Goal: Information Seeking & Learning: Learn about a topic

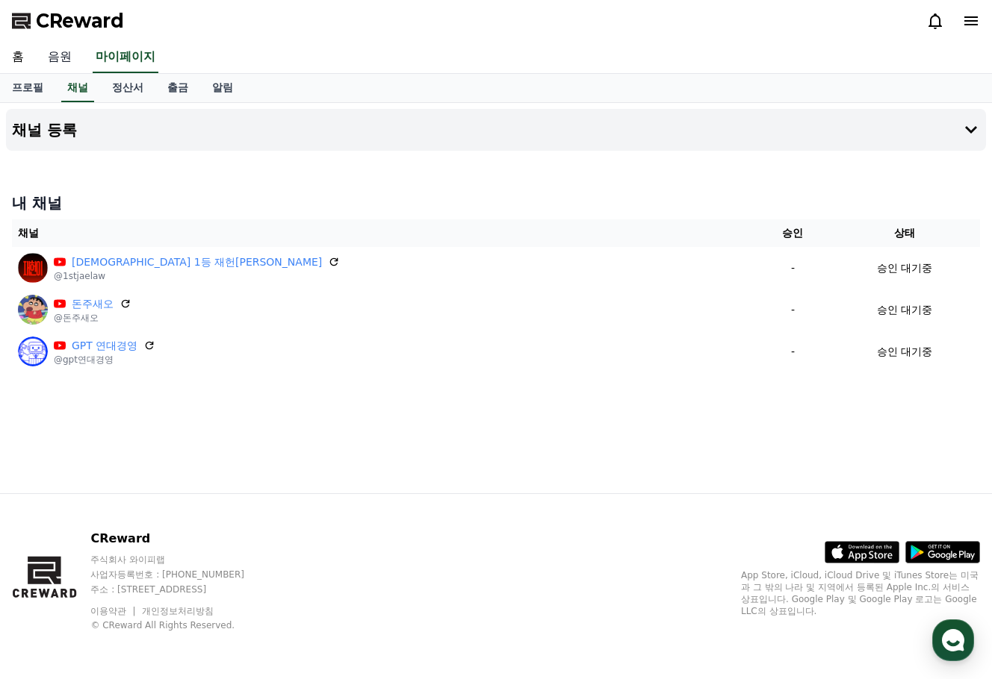
click at [60, 55] on link "음원" at bounding box center [60, 57] width 48 height 31
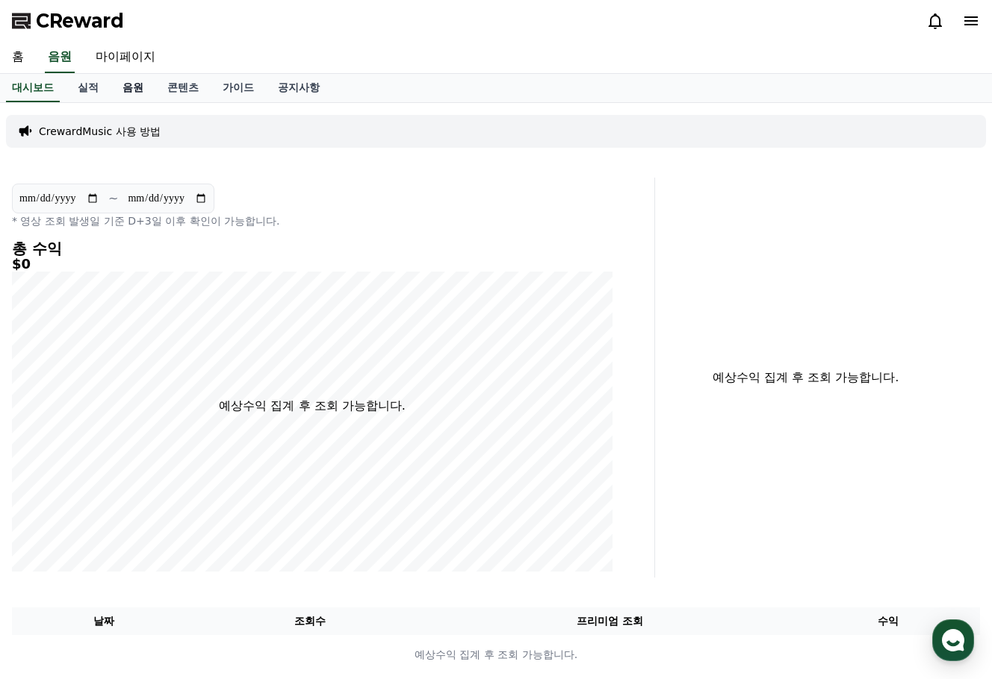
click at [137, 88] on link "음원" at bounding box center [133, 88] width 45 height 28
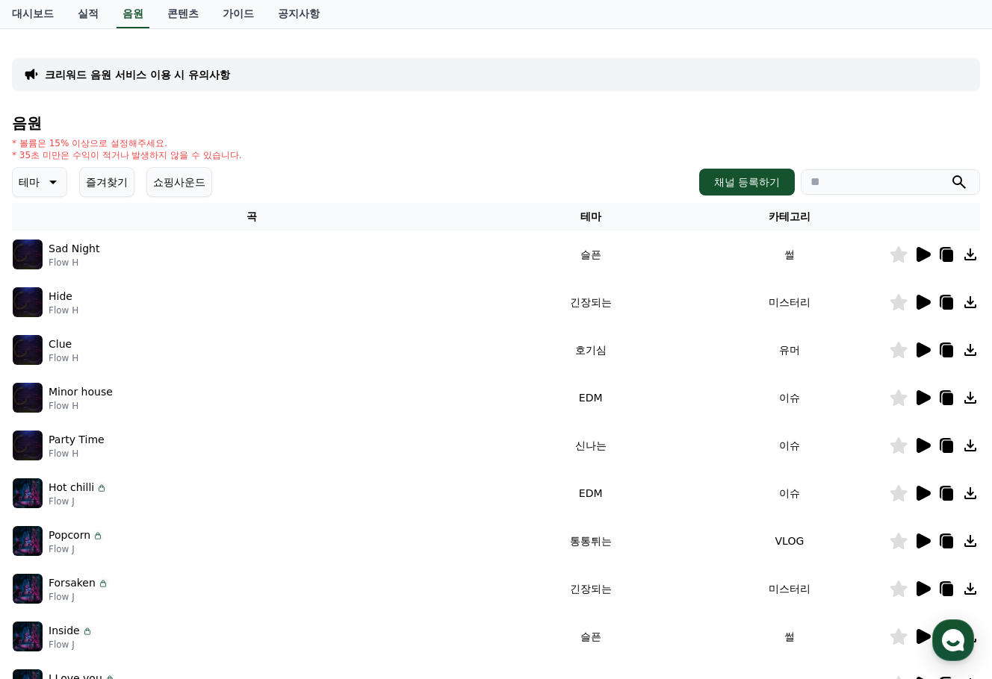
scroll to position [149, 0]
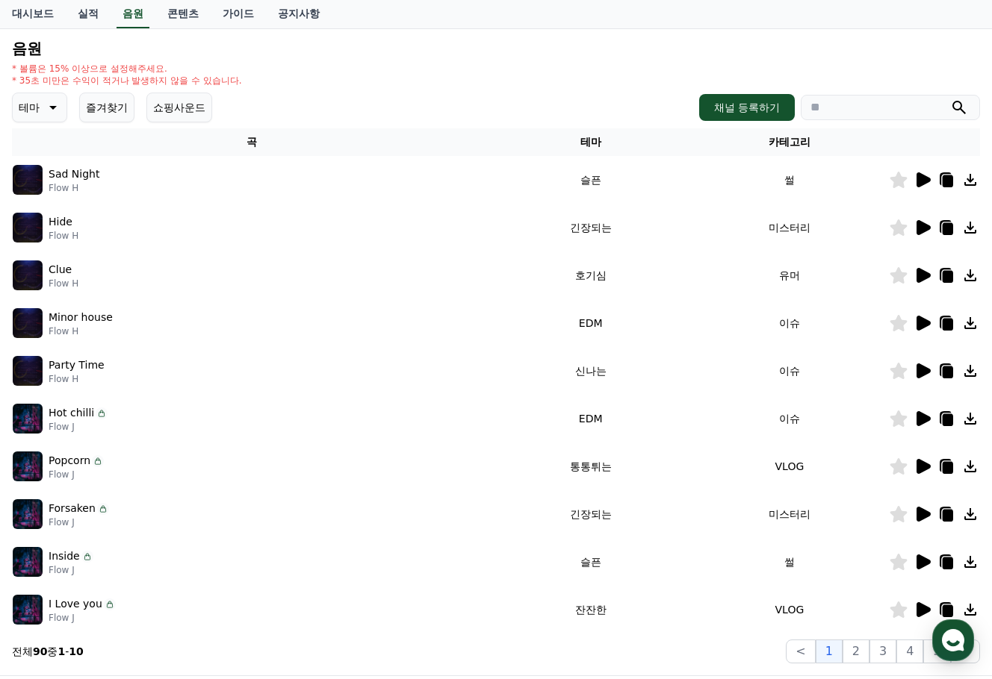
click at [921, 276] on icon at bounding box center [923, 275] width 14 height 15
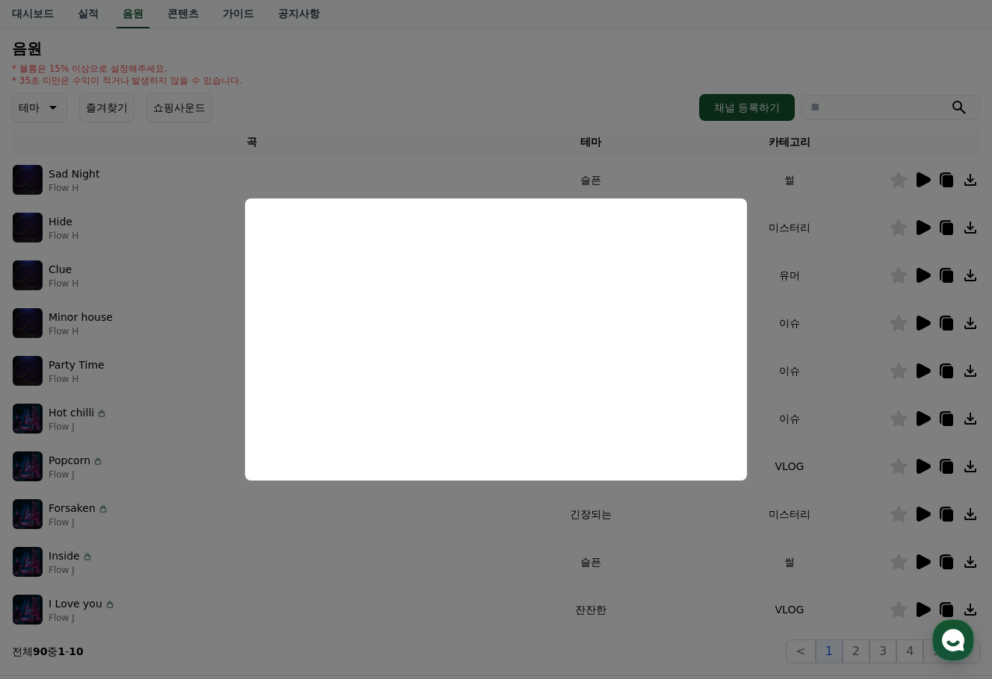
click at [476, 527] on button "close modal" at bounding box center [496, 339] width 992 height 679
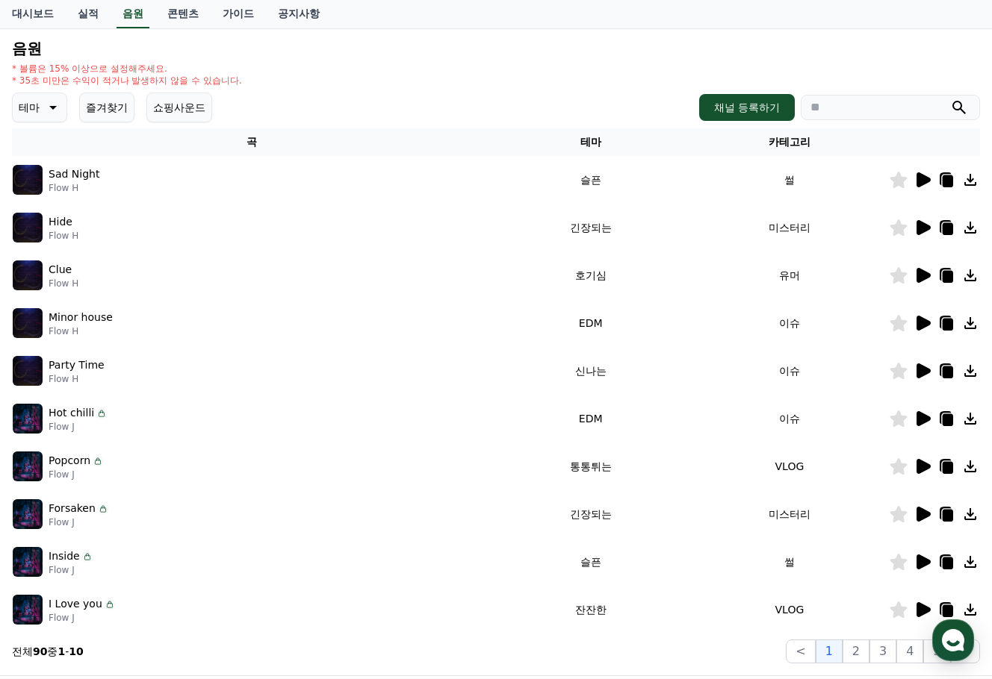
click at [927, 374] on icon at bounding box center [923, 371] width 14 height 15
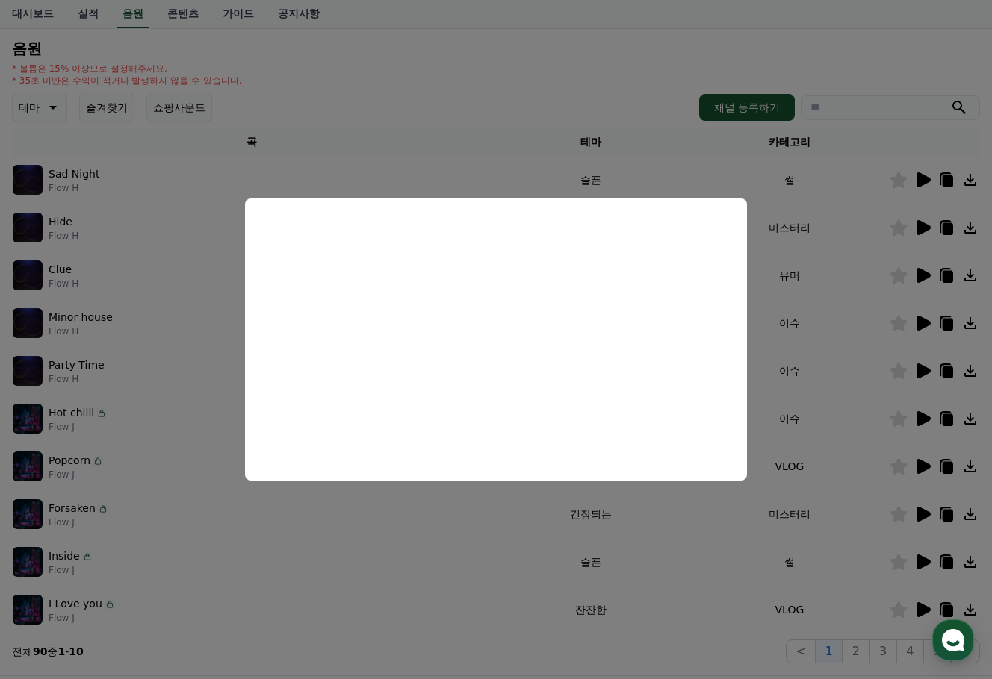
click at [470, 529] on button "close modal" at bounding box center [496, 339] width 992 height 679
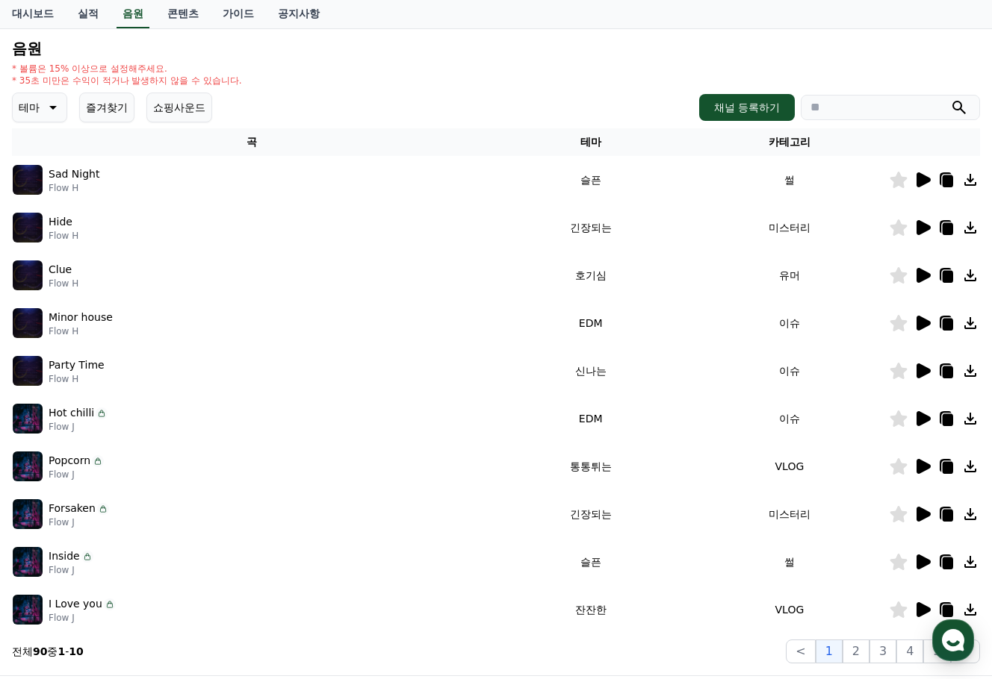
click at [901, 373] on icon at bounding box center [898, 371] width 17 height 16
click at [925, 466] on icon at bounding box center [923, 466] width 14 height 15
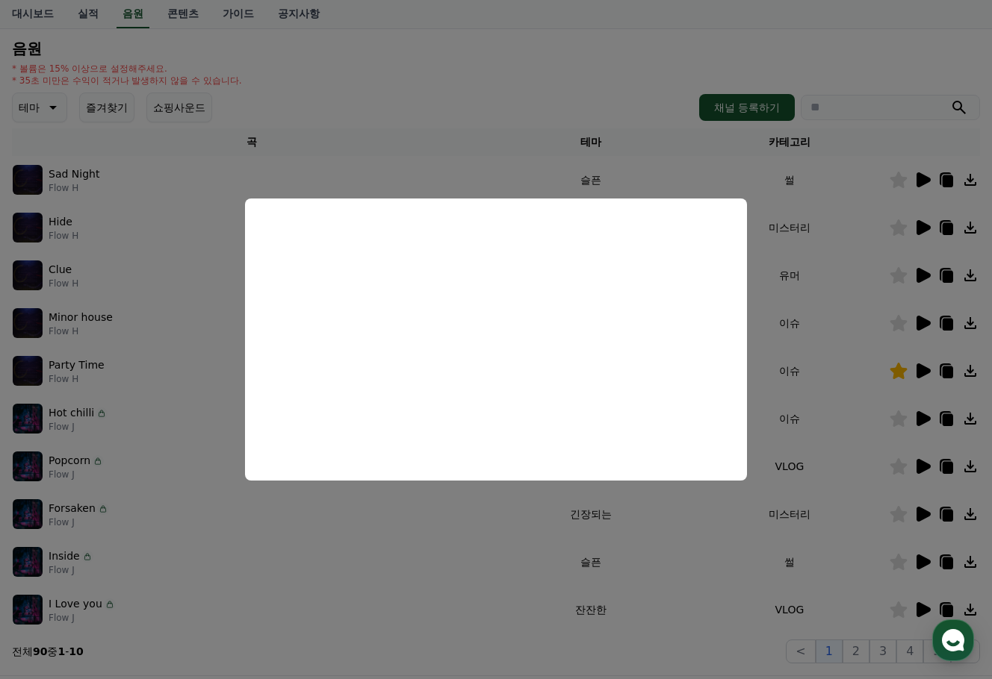
click at [469, 511] on button "close modal" at bounding box center [496, 339] width 992 height 679
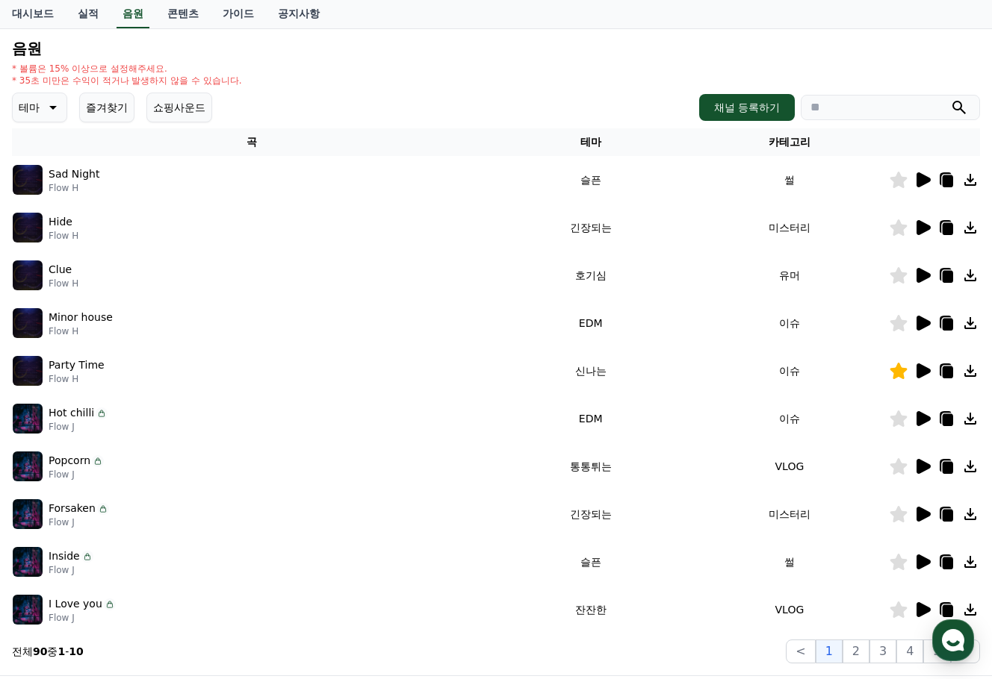
click at [899, 468] on icon at bounding box center [898, 466] width 17 height 16
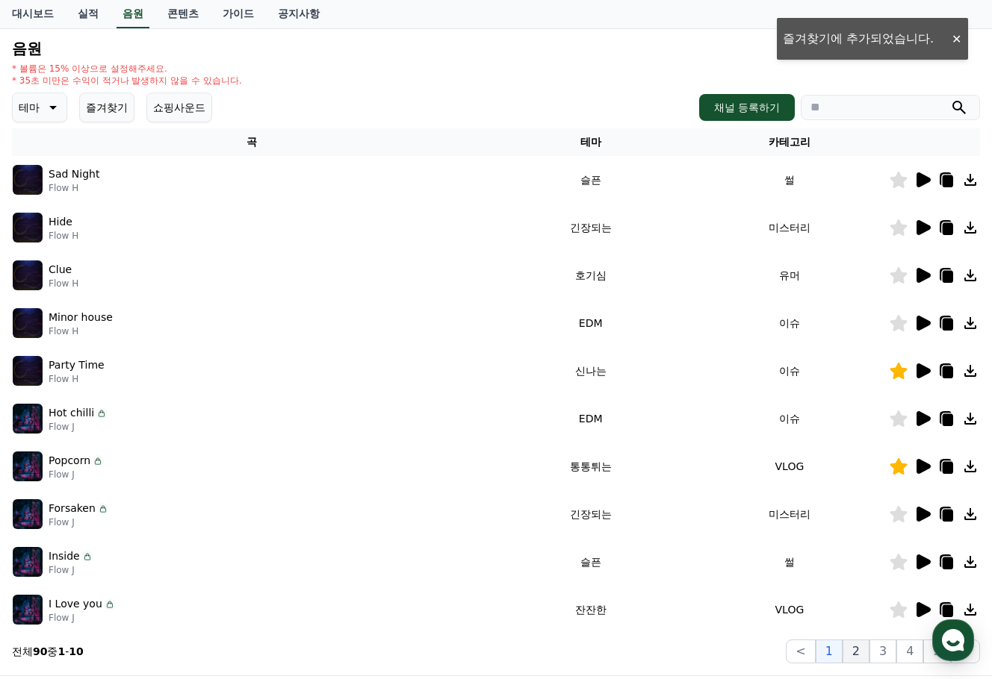
click at [866, 654] on button "2" at bounding box center [855, 652] width 27 height 24
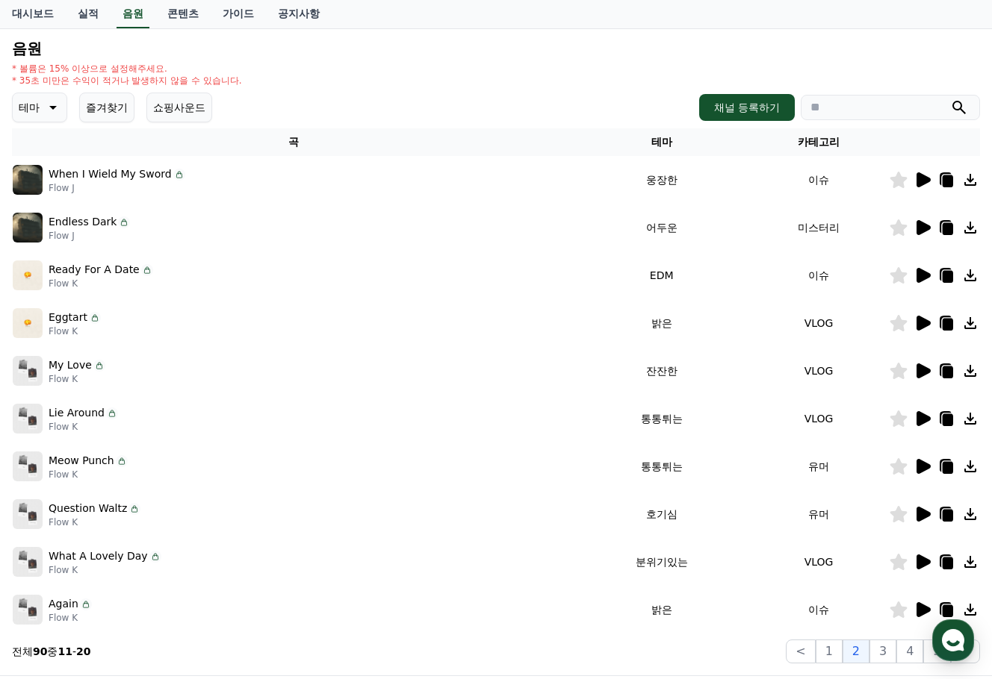
click at [919, 324] on icon at bounding box center [923, 323] width 14 height 15
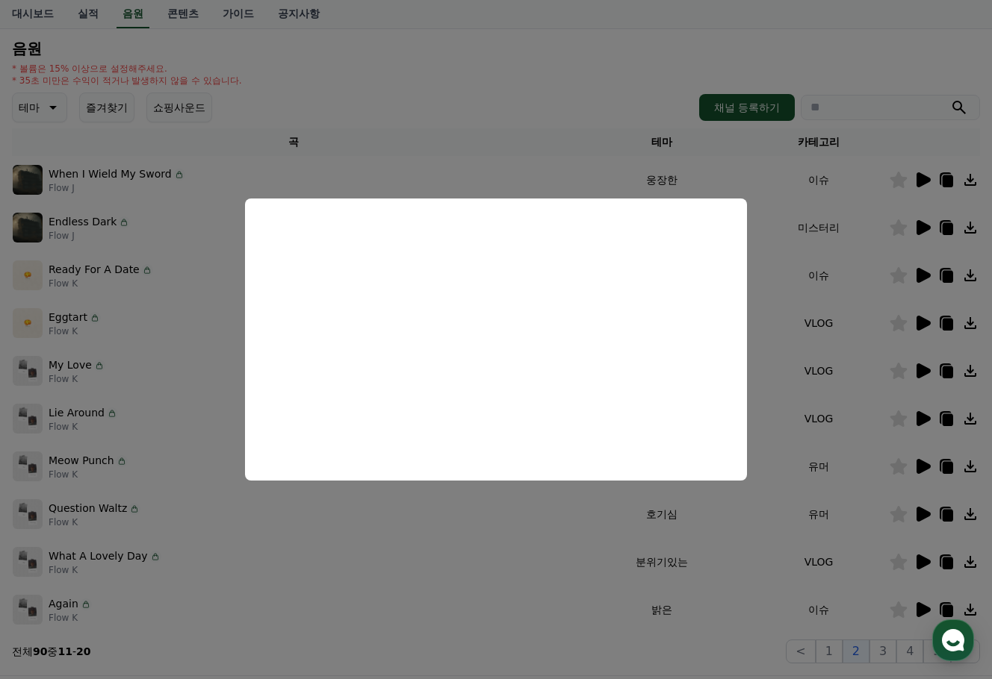
click at [481, 534] on button "close modal" at bounding box center [496, 339] width 992 height 679
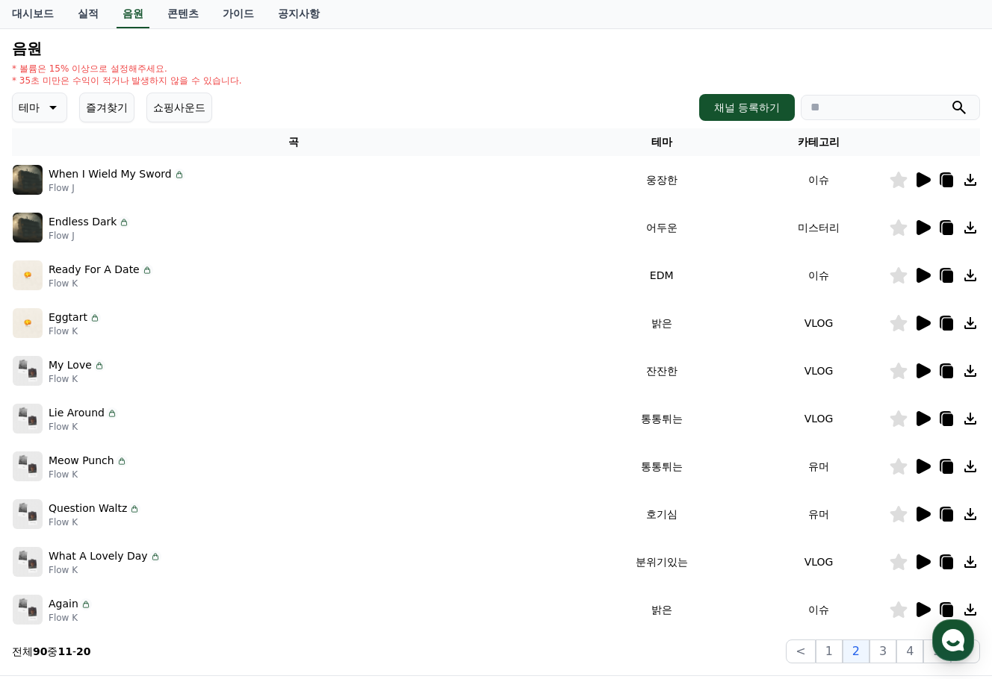
click at [895, 323] on icon at bounding box center [898, 323] width 17 height 16
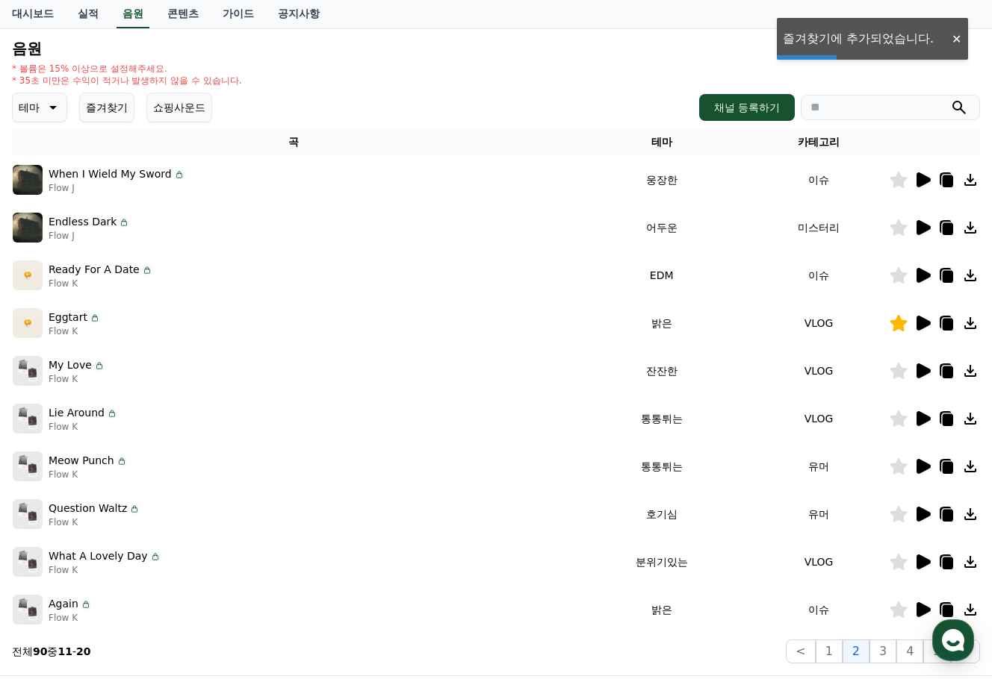
click at [920, 422] on icon at bounding box center [923, 418] width 14 height 15
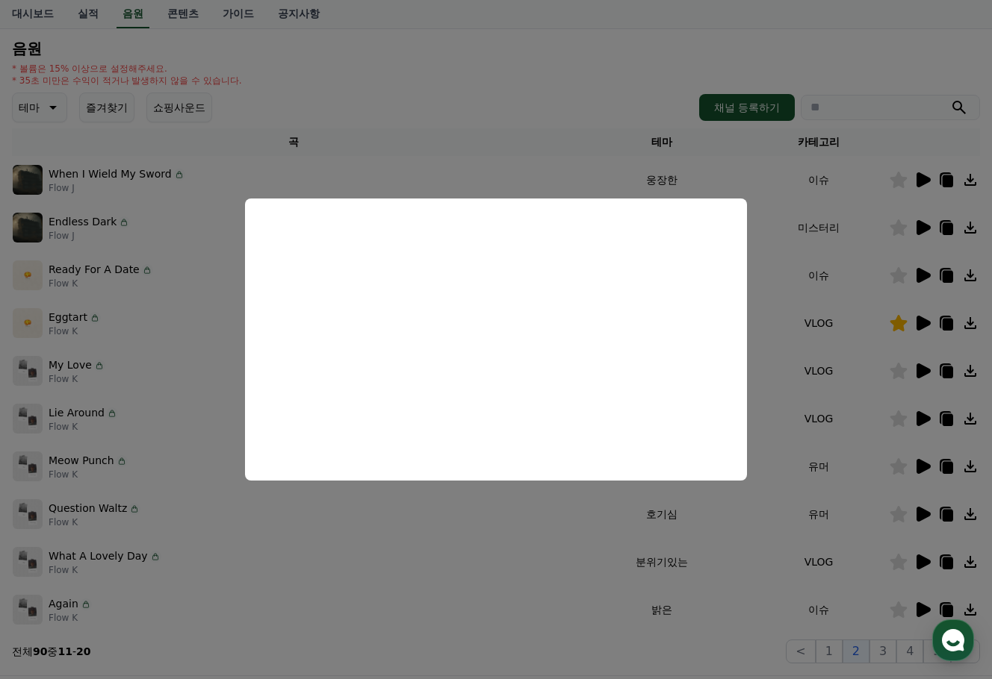
click at [514, 537] on button "close modal" at bounding box center [496, 339] width 992 height 679
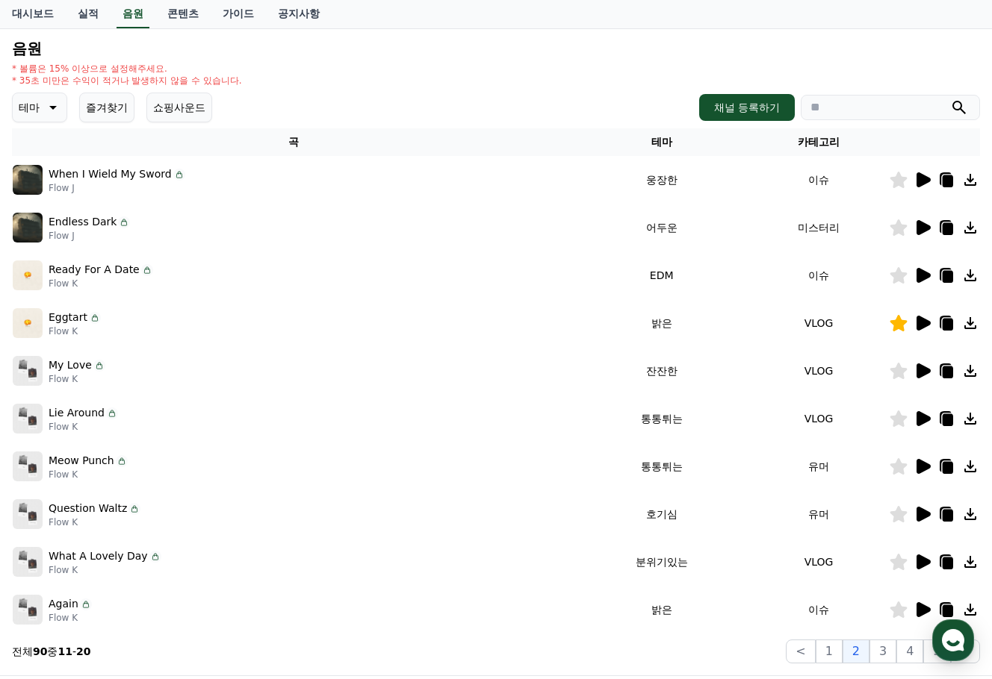
click at [900, 417] on icon at bounding box center [898, 419] width 17 height 16
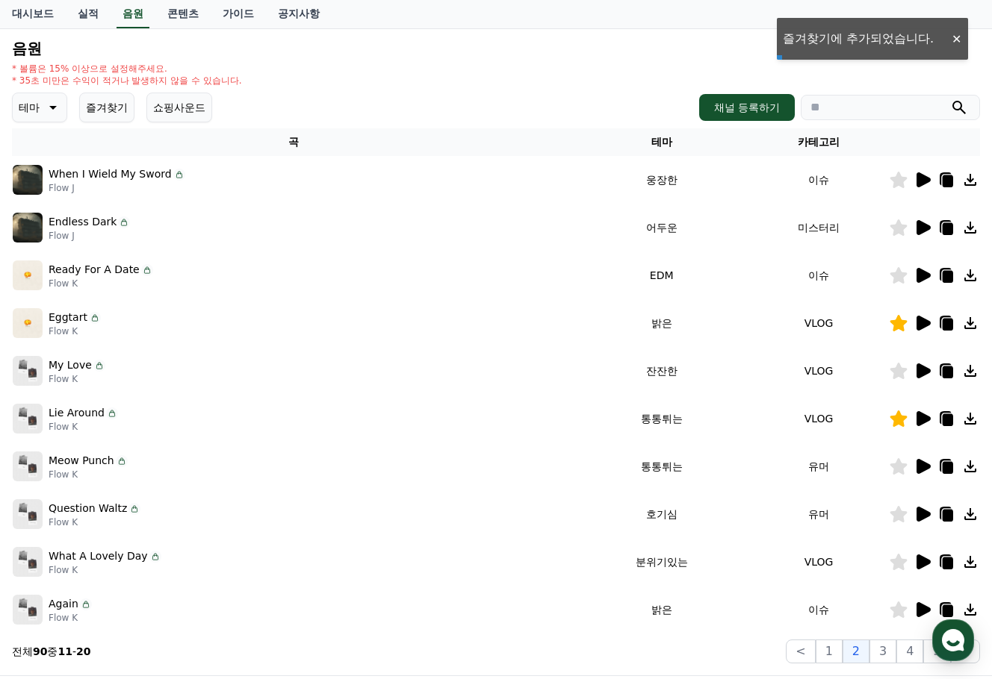
click at [923, 467] on icon at bounding box center [923, 466] width 14 height 15
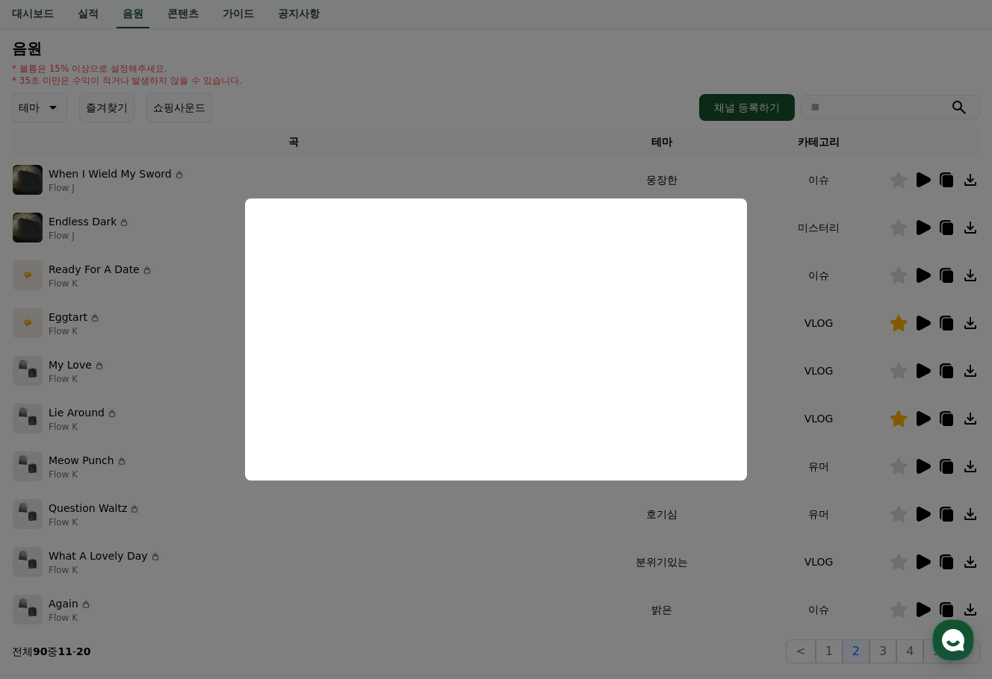
click at [480, 489] on button "close modal" at bounding box center [496, 339] width 992 height 679
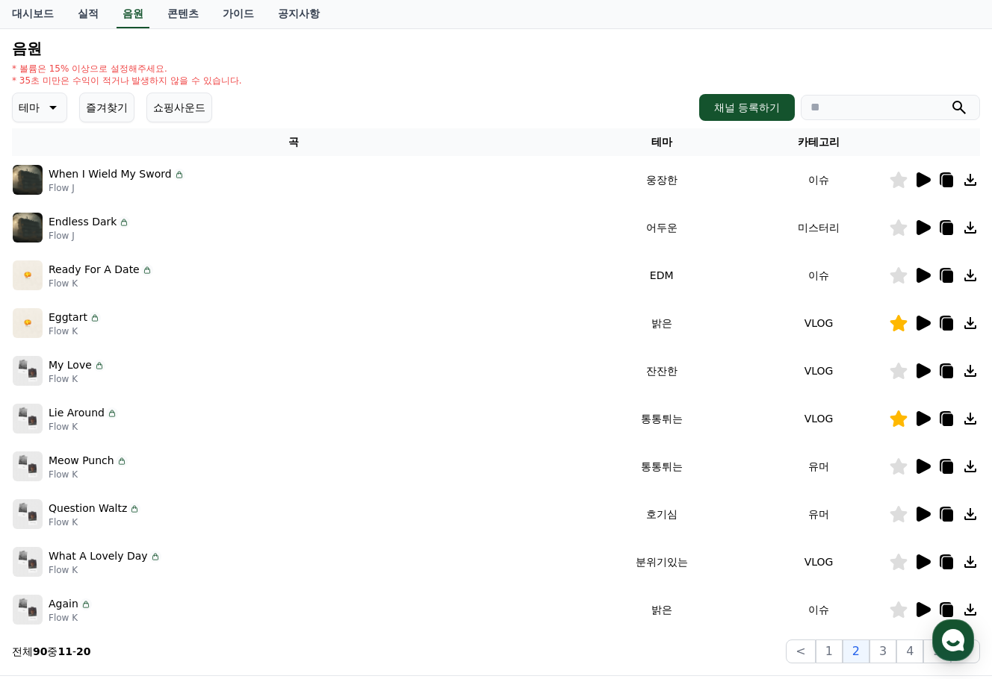
click at [921, 516] on icon at bounding box center [923, 514] width 14 height 15
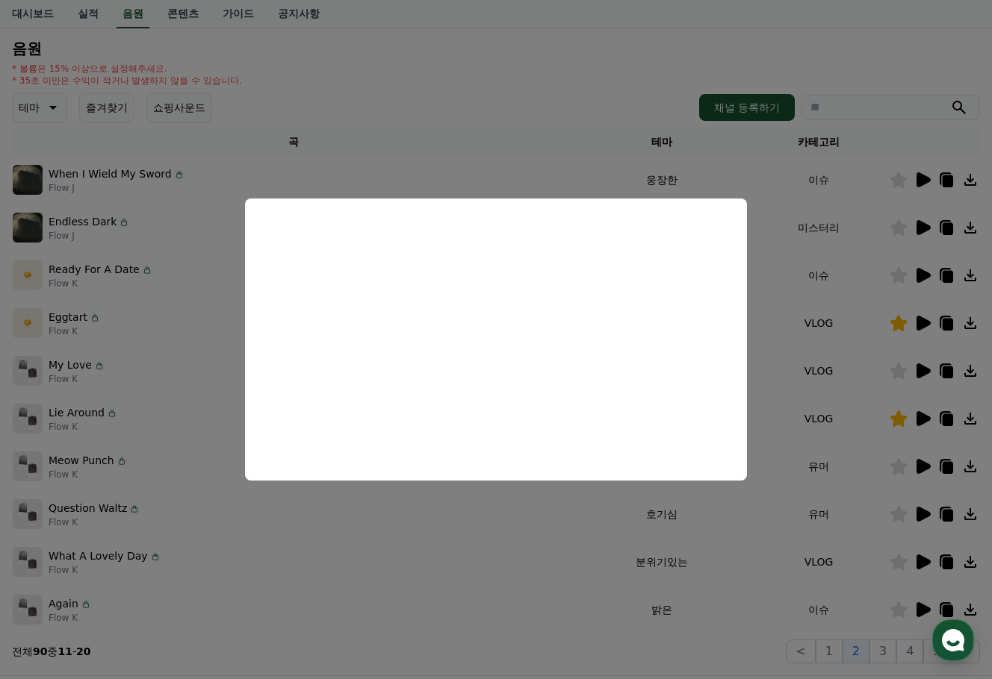
click at [467, 535] on button "close modal" at bounding box center [496, 339] width 992 height 679
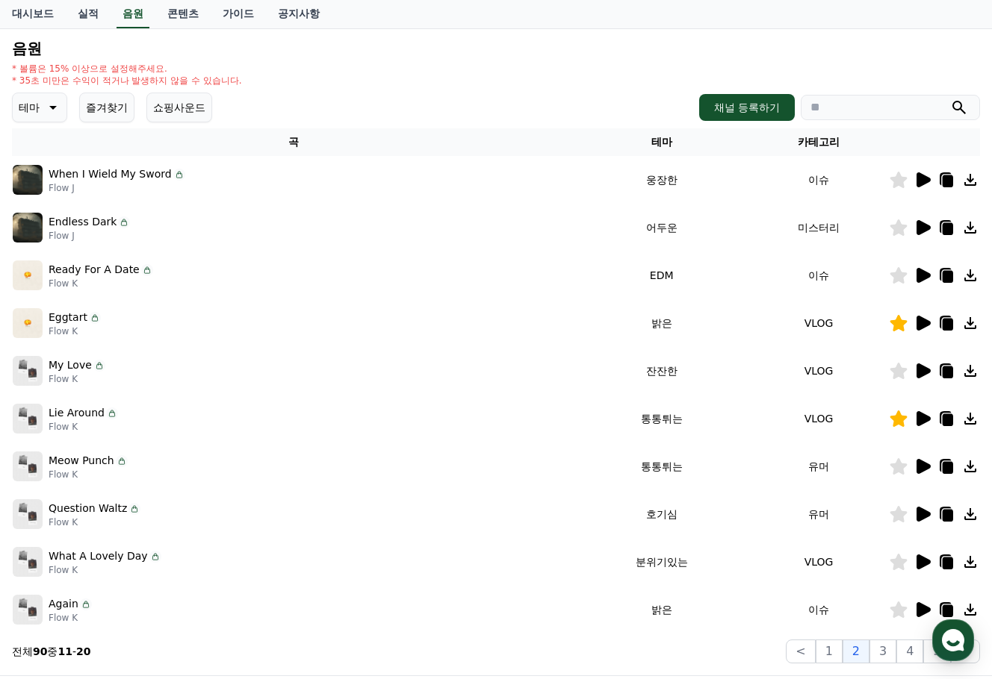
click at [925, 612] on icon at bounding box center [923, 610] width 14 height 15
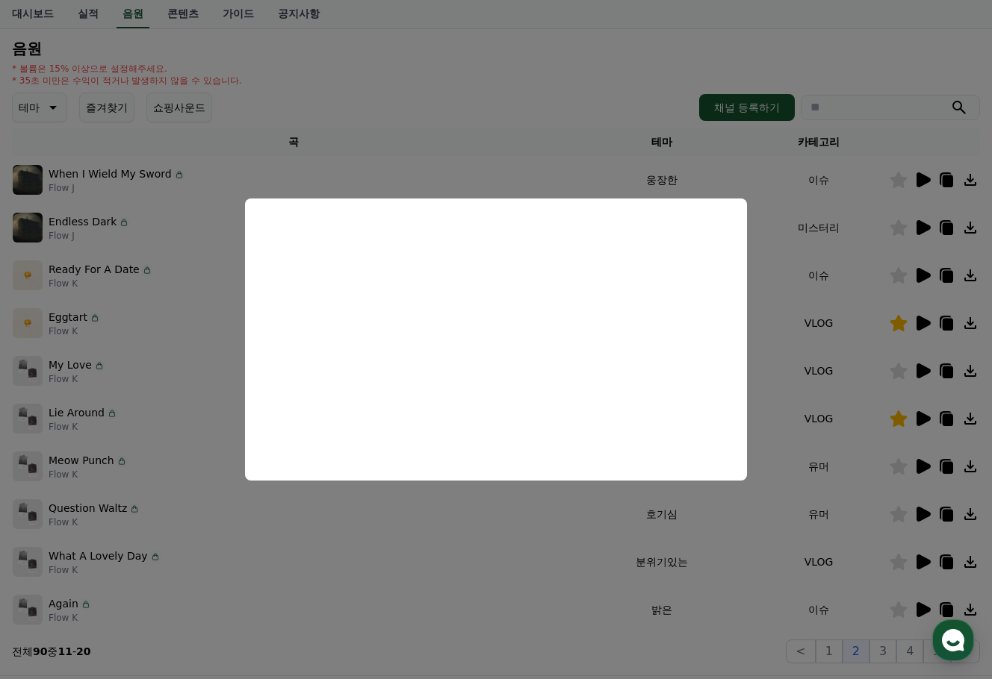
click at [534, 559] on button "close modal" at bounding box center [496, 339] width 992 height 679
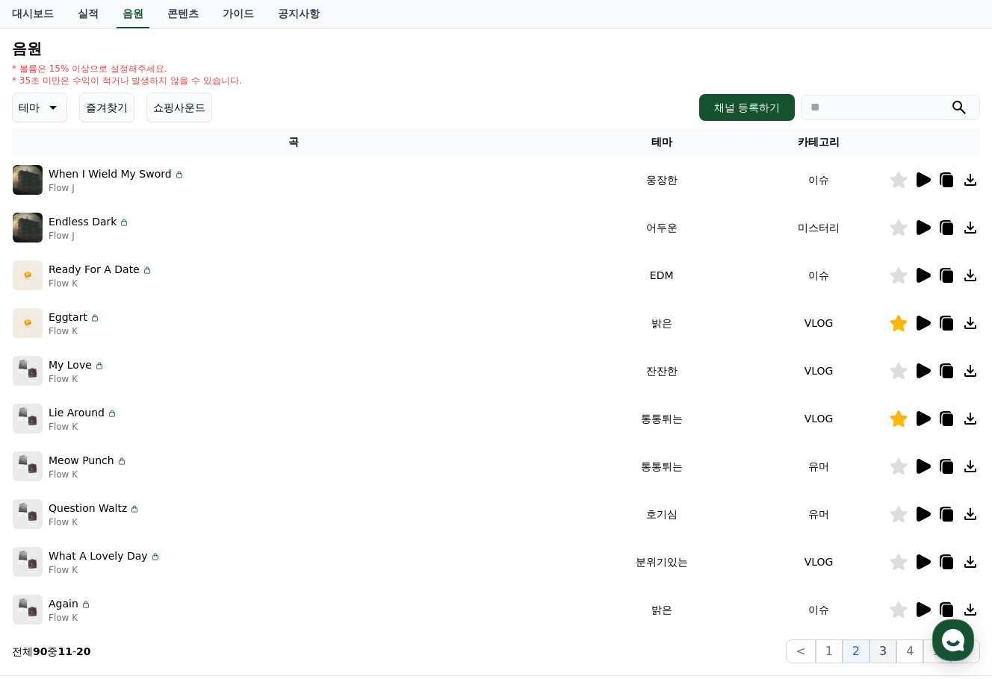
click at [883, 656] on button "3" at bounding box center [882, 652] width 27 height 24
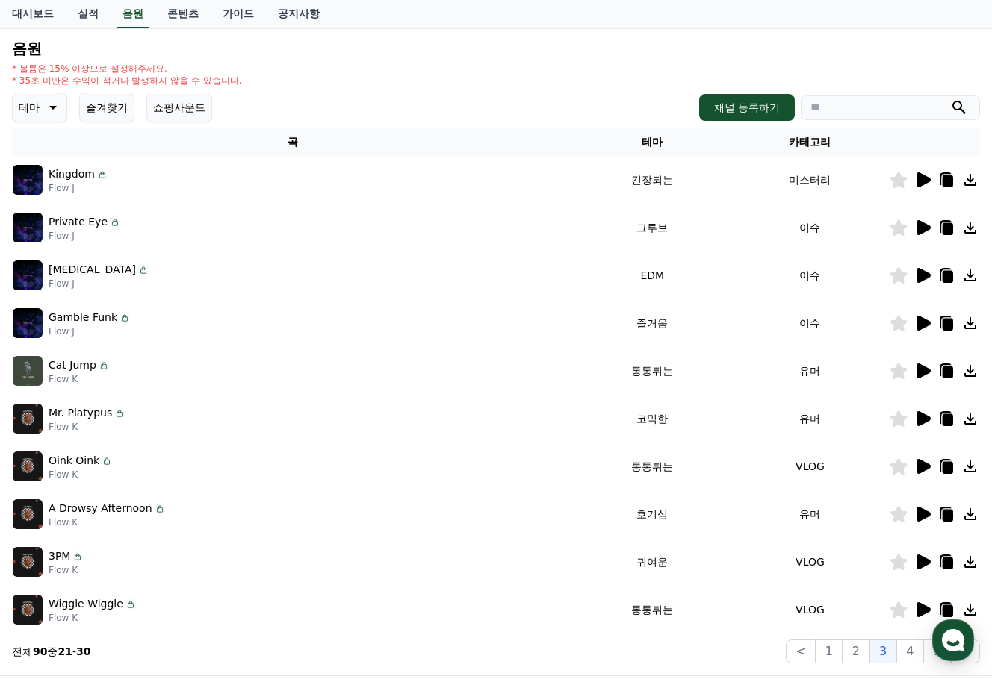
click at [921, 325] on icon at bounding box center [923, 323] width 14 height 15
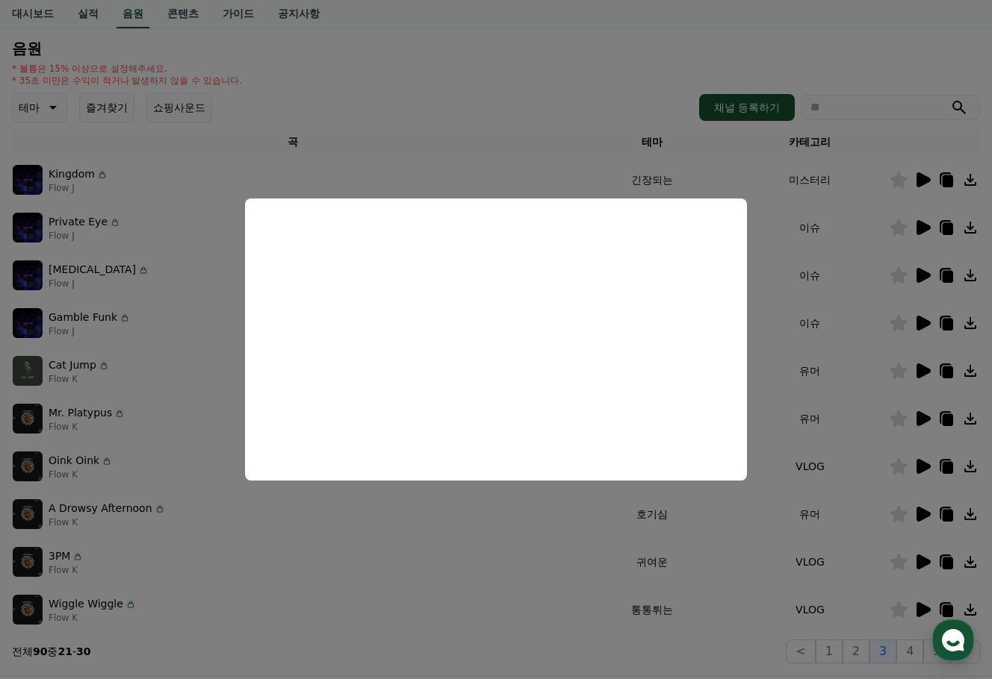
click at [500, 516] on button "close modal" at bounding box center [496, 339] width 992 height 679
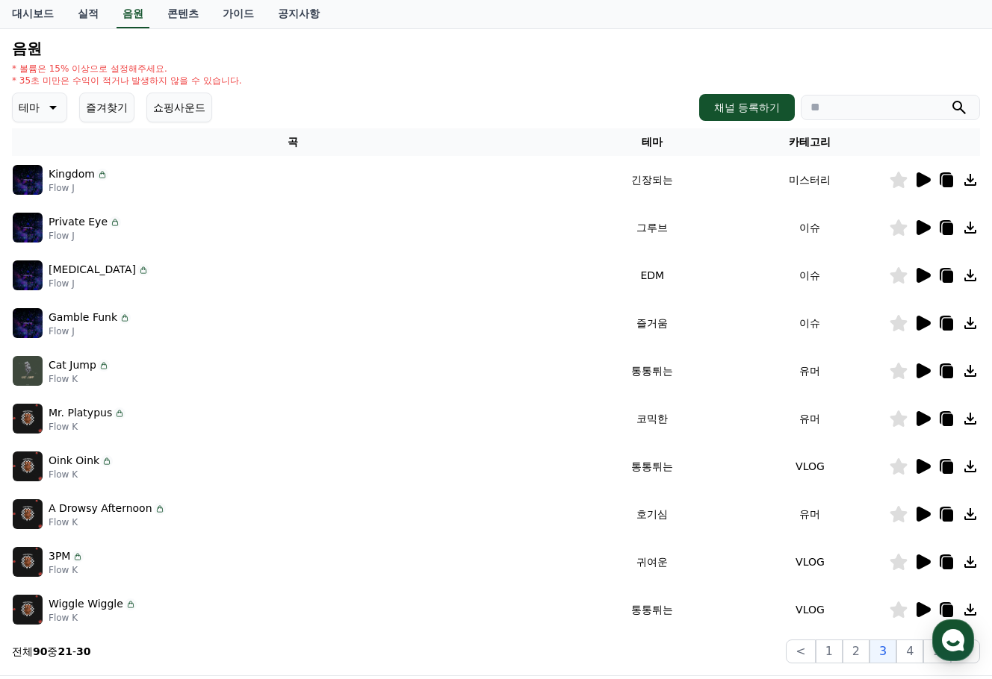
click at [924, 373] on icon at bounding box center [923, 371] width 14 height 15
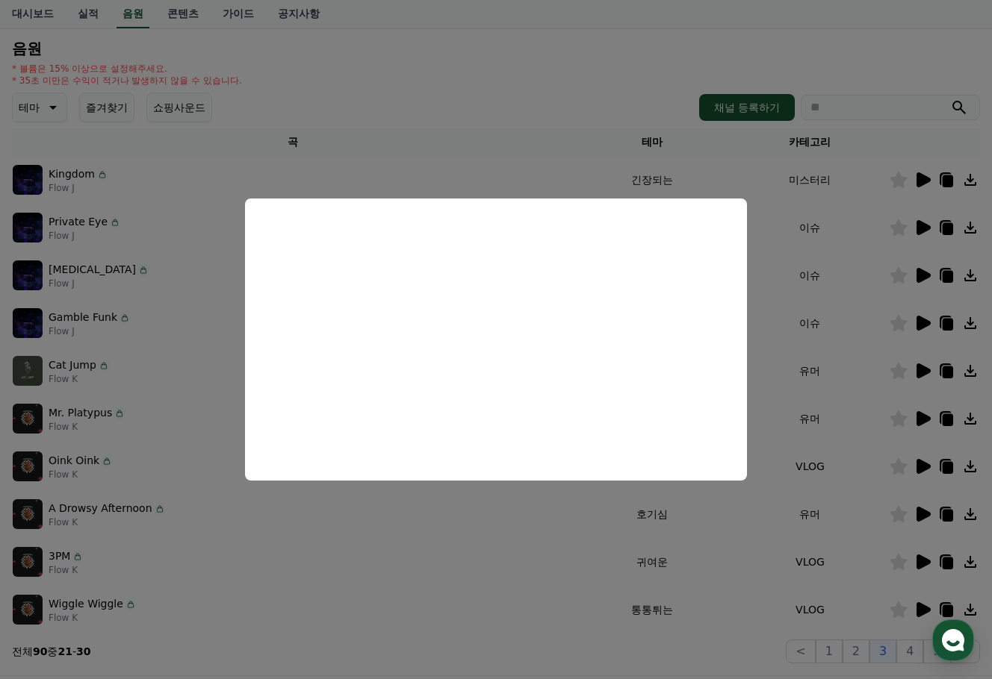
click at [511, 521] on button "close modal" at bounding box center [496, 339] width 992 height 679
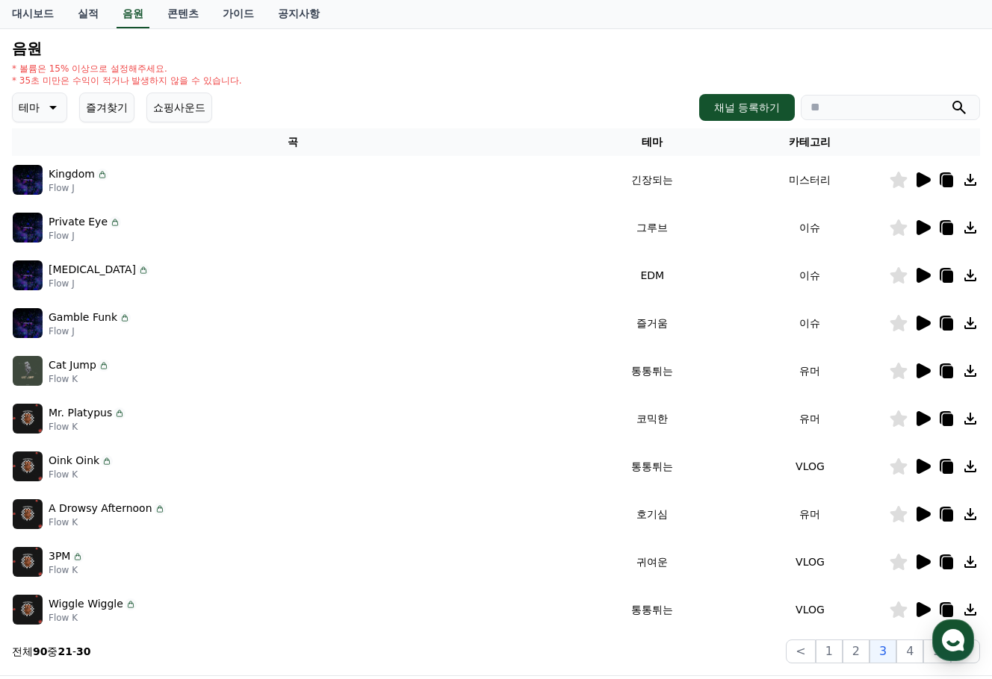
click at [926, 422] on icon at bounding box center [923, 418] width 14 height 15
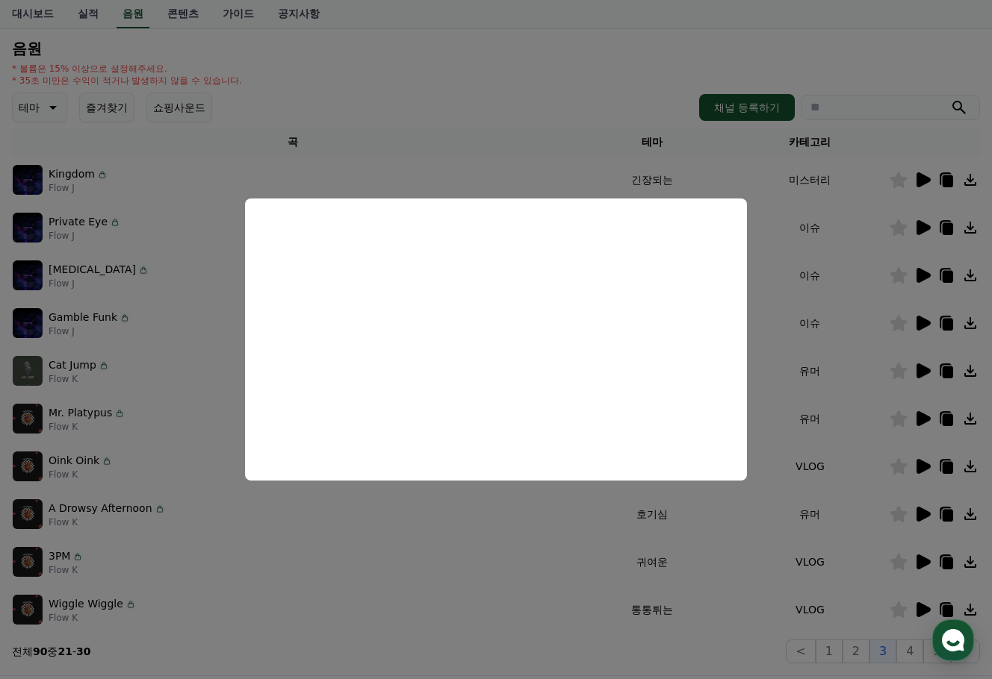
click at [517, 582] on button "close modal" at bounding box center [496, 339] width 992 height 679
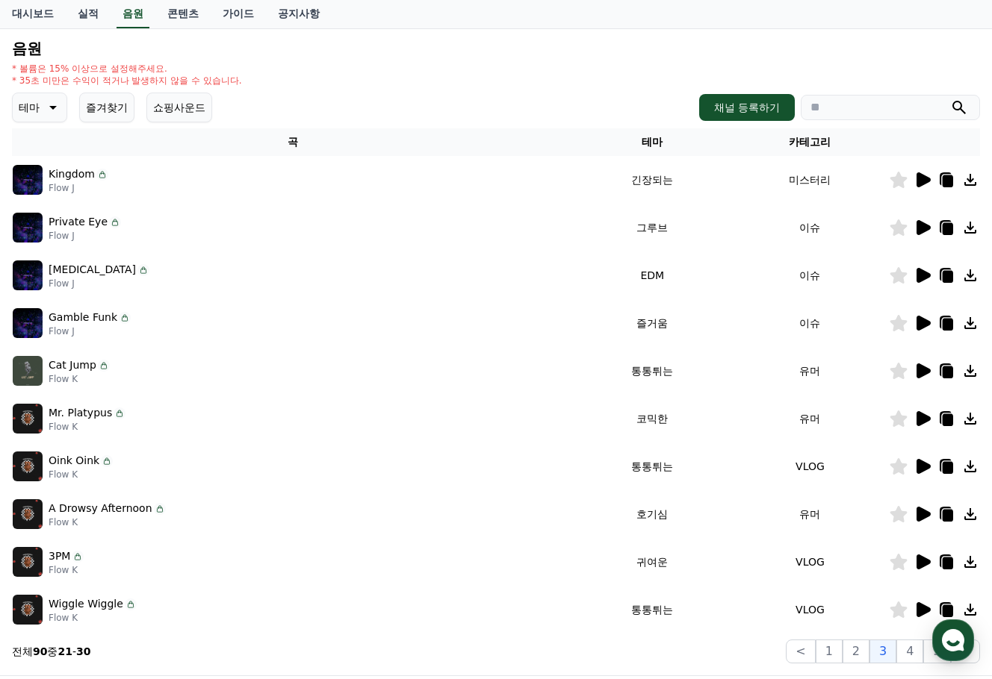
click at [920, 471] on icon at bounding box center [923, 466] width 14 height 15
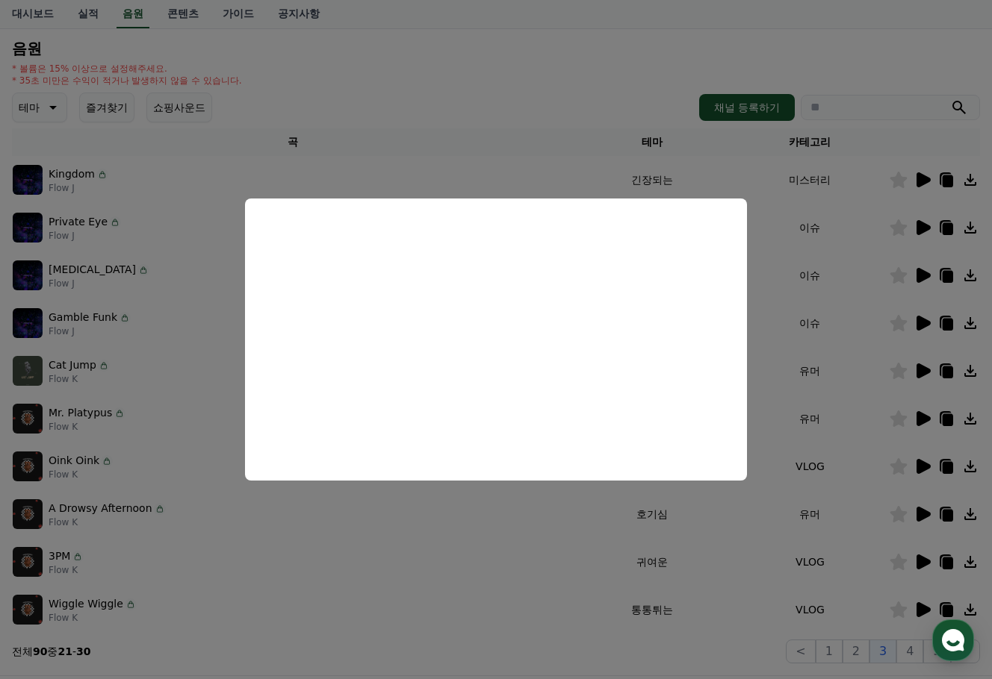
click at [454, 576] on button "close modal" at bounding box center [496, 339] width 992 height 679
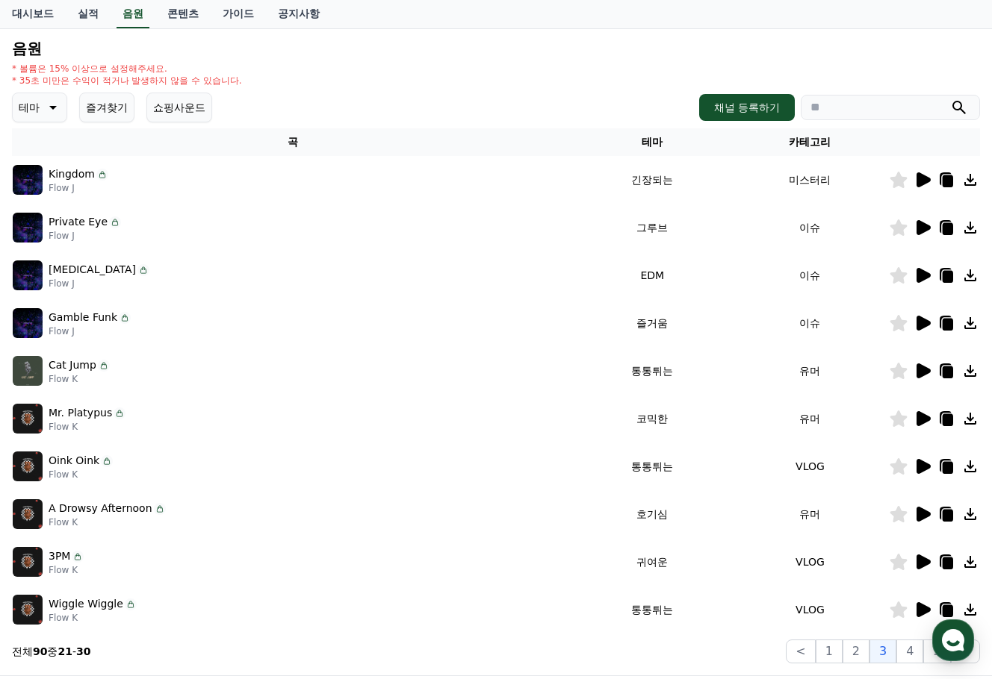
click at [930, 469] on icon at bounding box center [922, 467] width 18 height 18
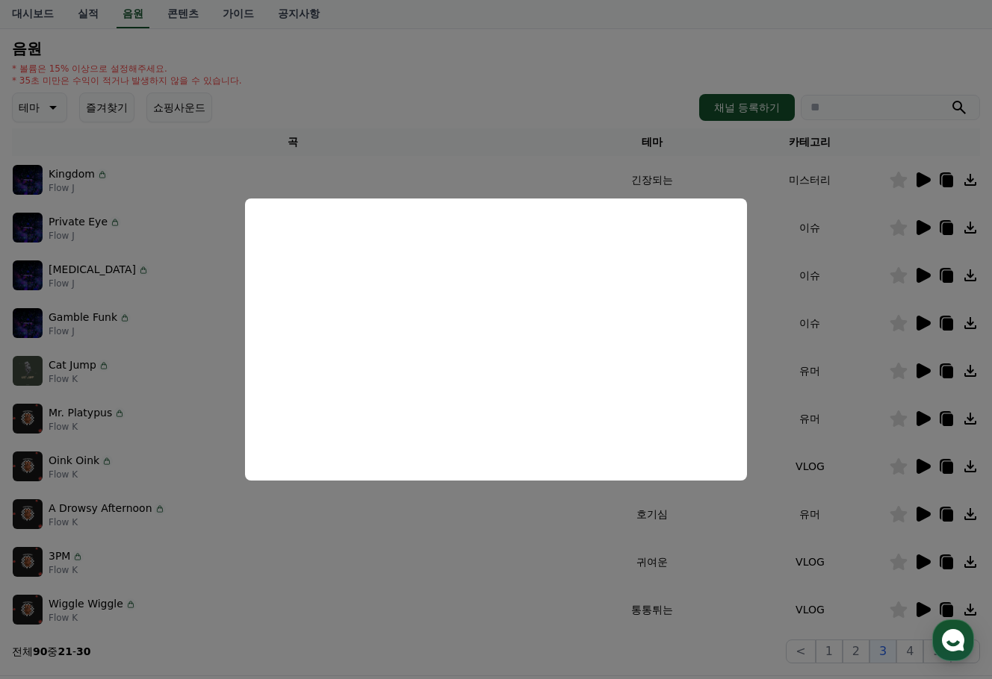
click at [497, 598] on button "close modal" at bounding box center [496, 339] width 992 height 679
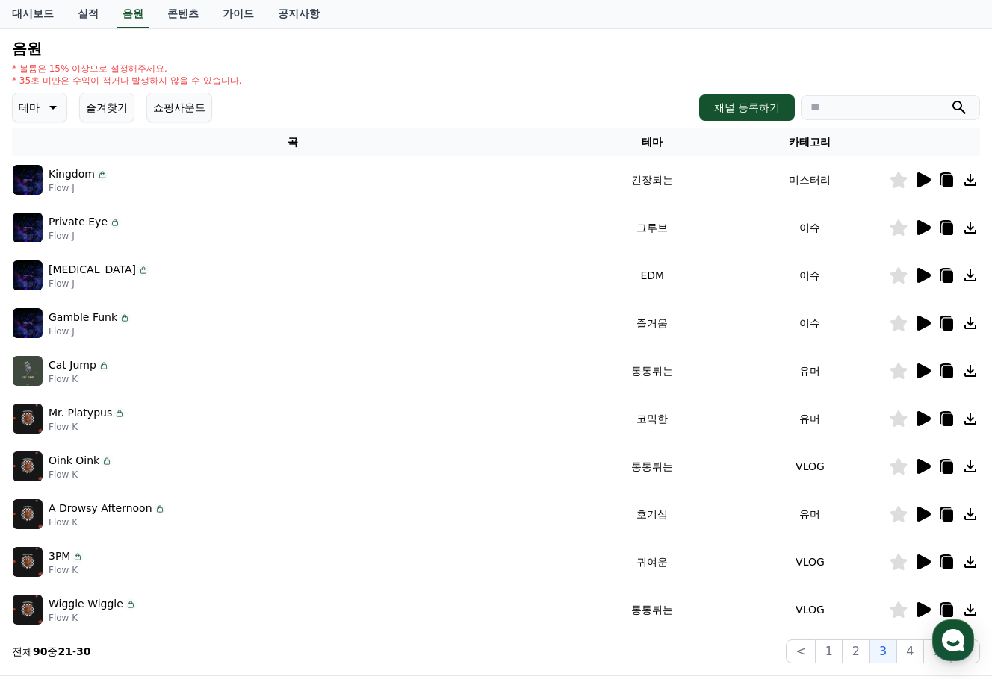
click at [903, 465] on icon at bounding box center [898, 466] width 17 height 16
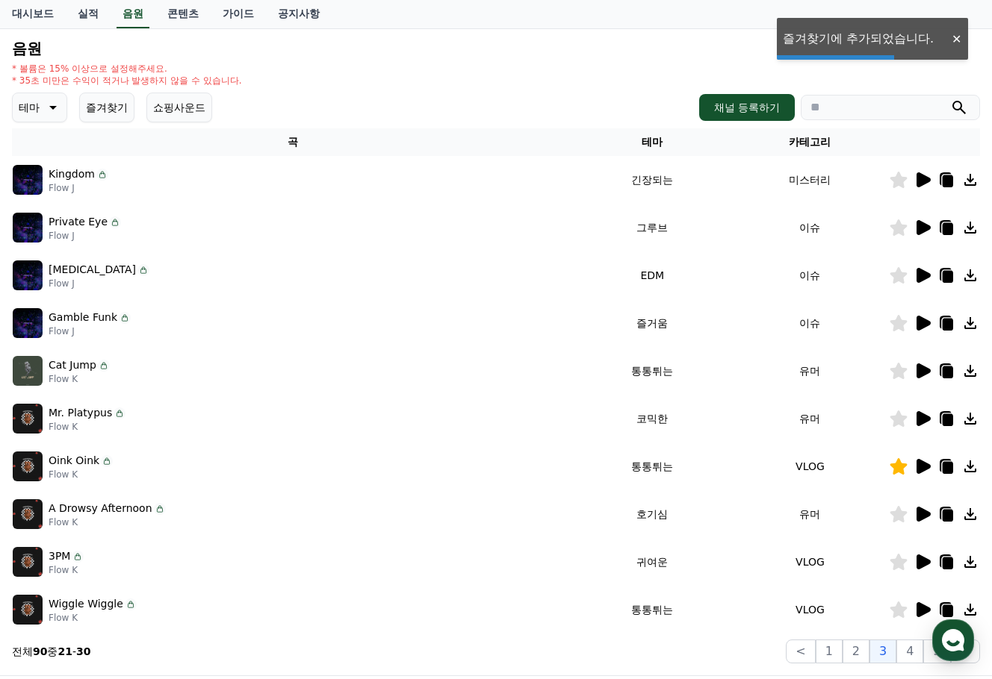
click at [921, 512] on icon at bounding box center [923, 514] width 14 height 15
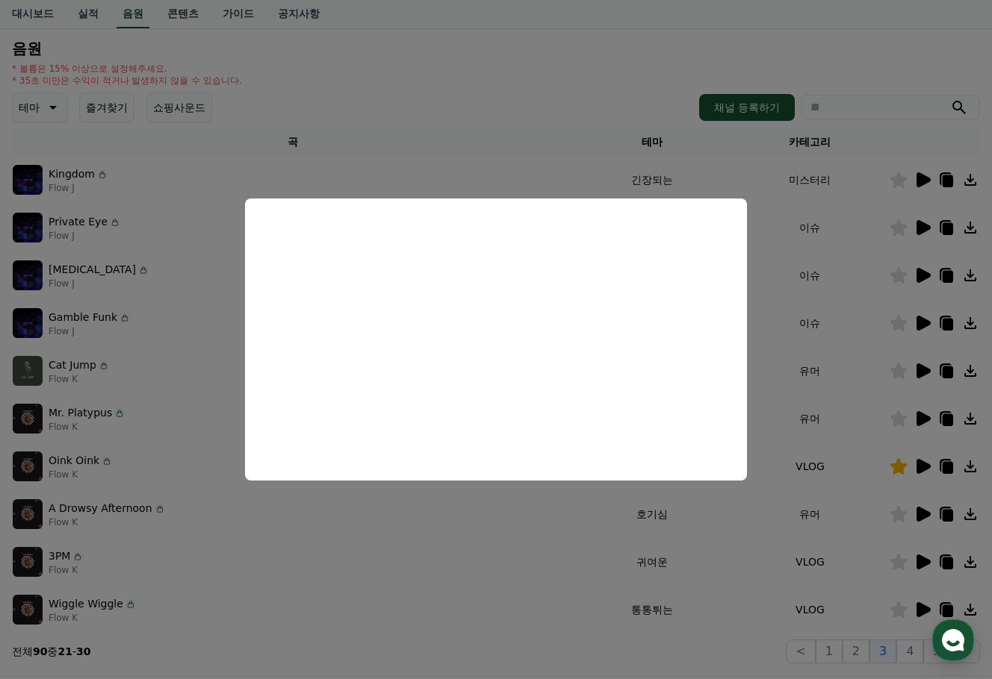
click at [475, 570] on button "close modal" at bounding box center [496, 339] width 992 height 679
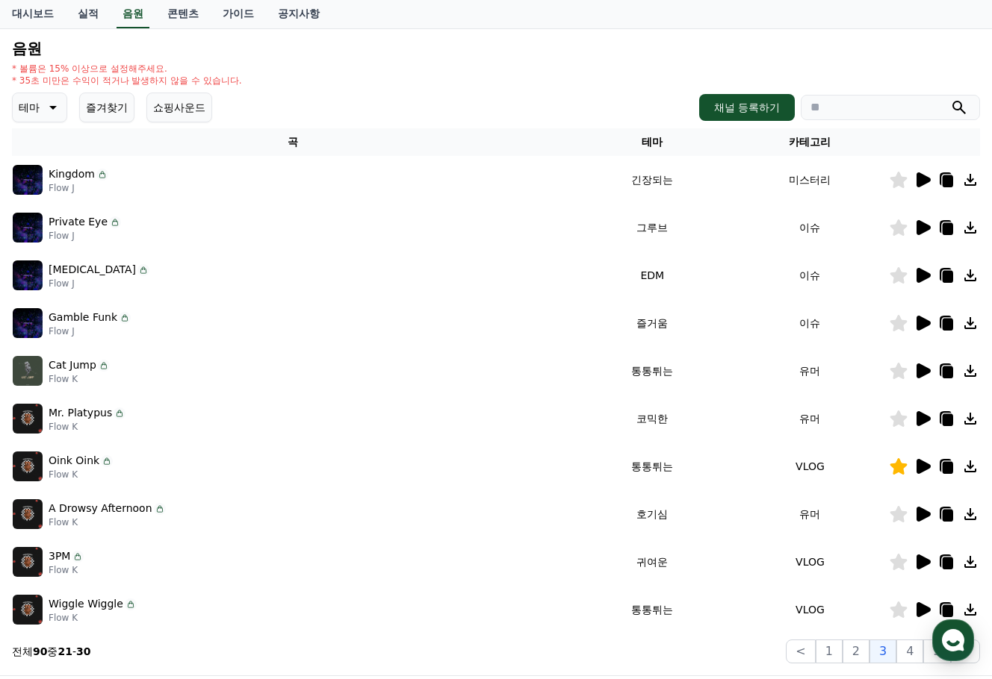
click at [921, 562] on icon at bounding box center [923, 562] width 14 height 15
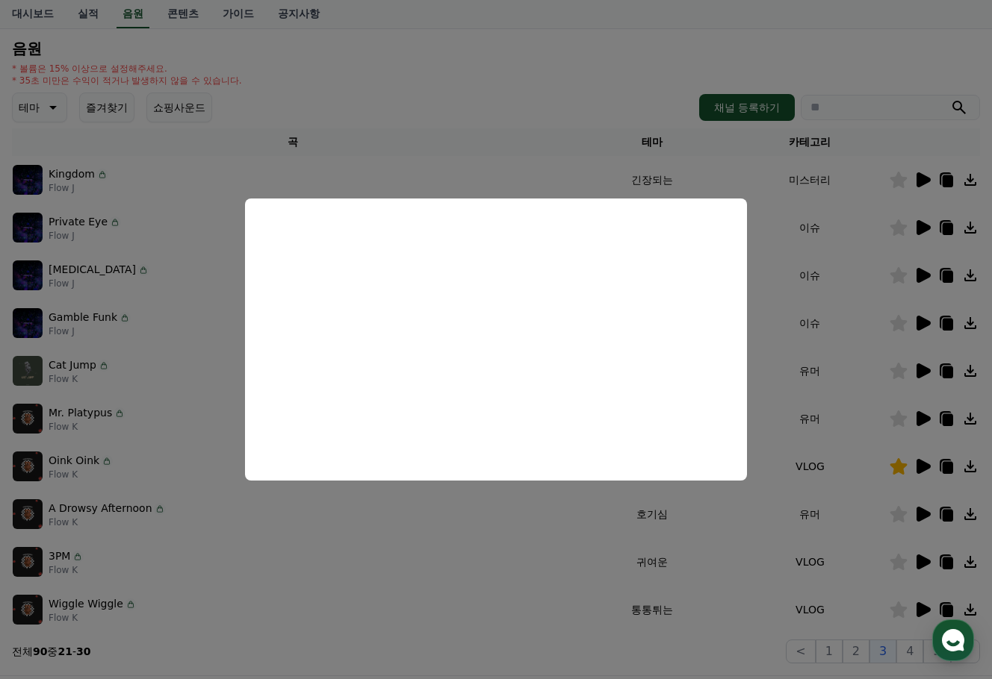
click at [505, 555] on button "close modal" at bounding box center [496, 339] width 992 height 679
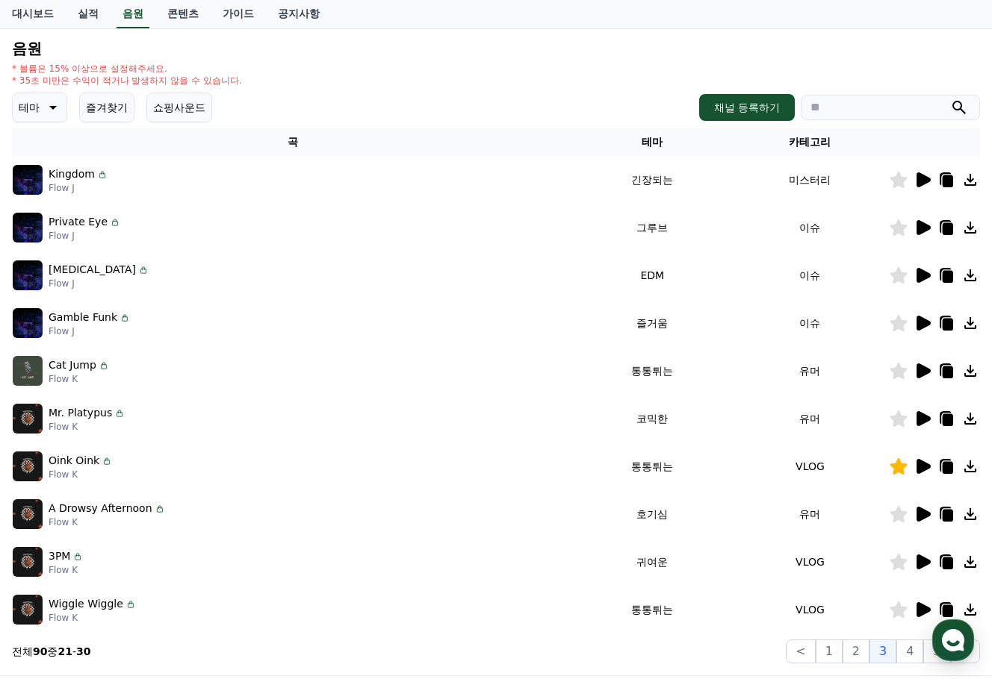
click at [917, 606] on icon at bounding box center [923, 610] width 14 height 15
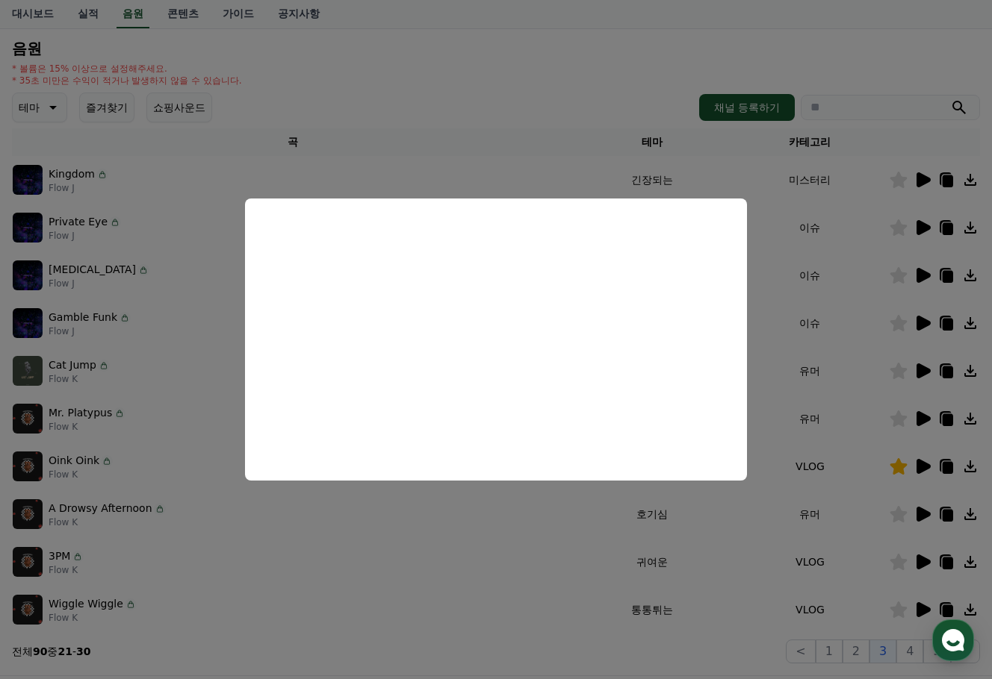
click at [471, 570] on button "close modal" at bounding box center [496, 339] width 992 height 679
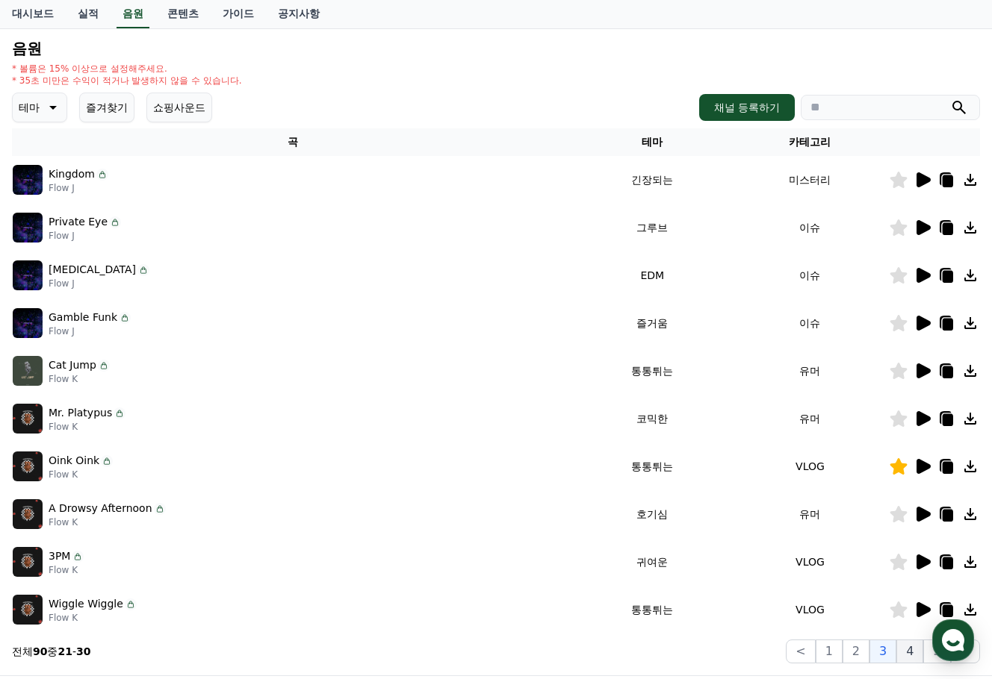
click at [919, 654] on button "4" at bounding box center [909, 652] width 27 height 24
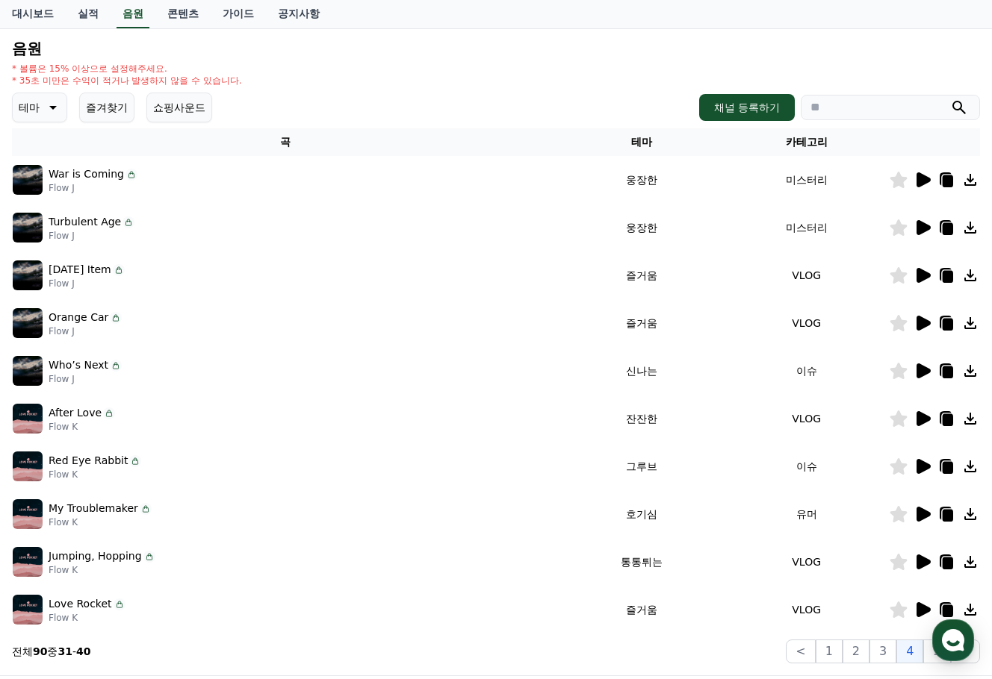
click at [921, 273] on icon at bounding box center [923, 275] width 14 height 15
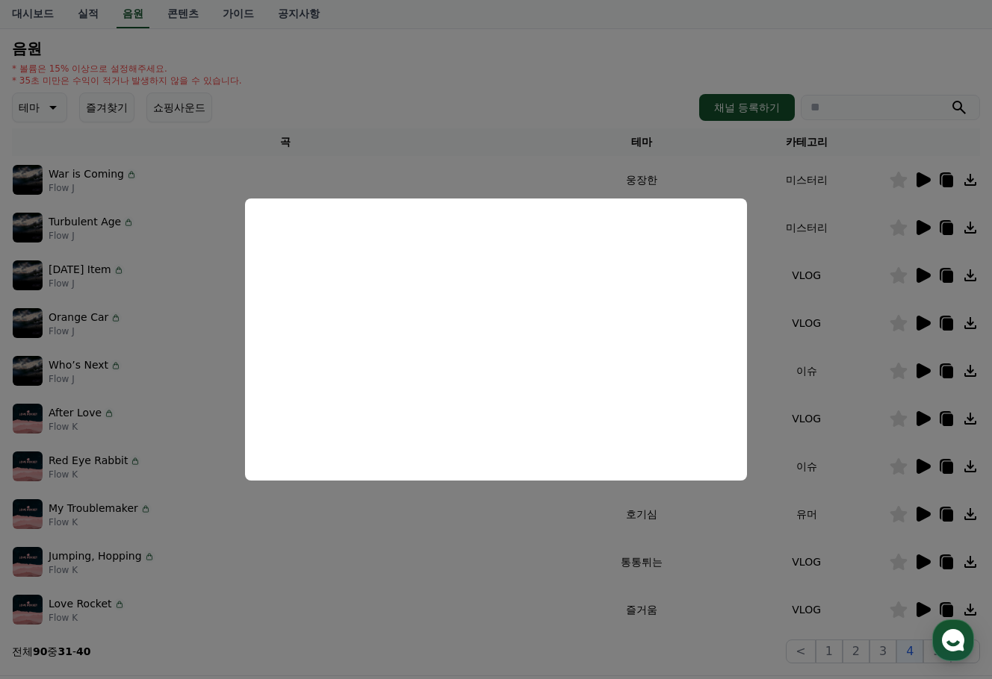
click at [513, 579] on button "close modal" at bounding box center [496, 339] width 992 height 679
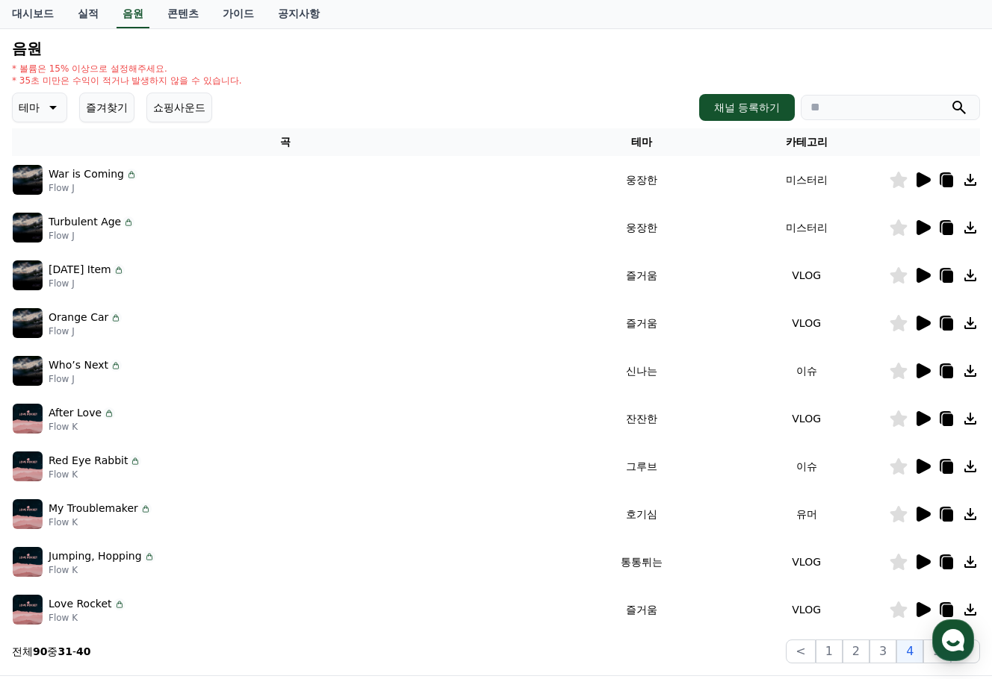
click at [922, 320] on icon at bounding box center [923, 323] width 14 height 15
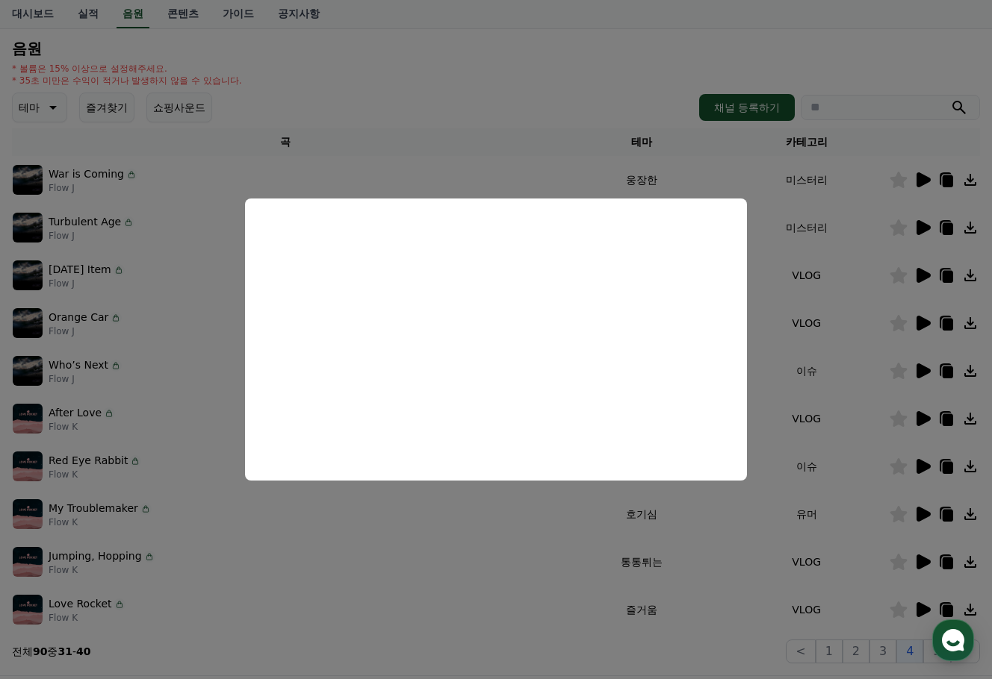
click at [516, 531] on button "close modal" at bounding box center [496, 339] width 992 height 679
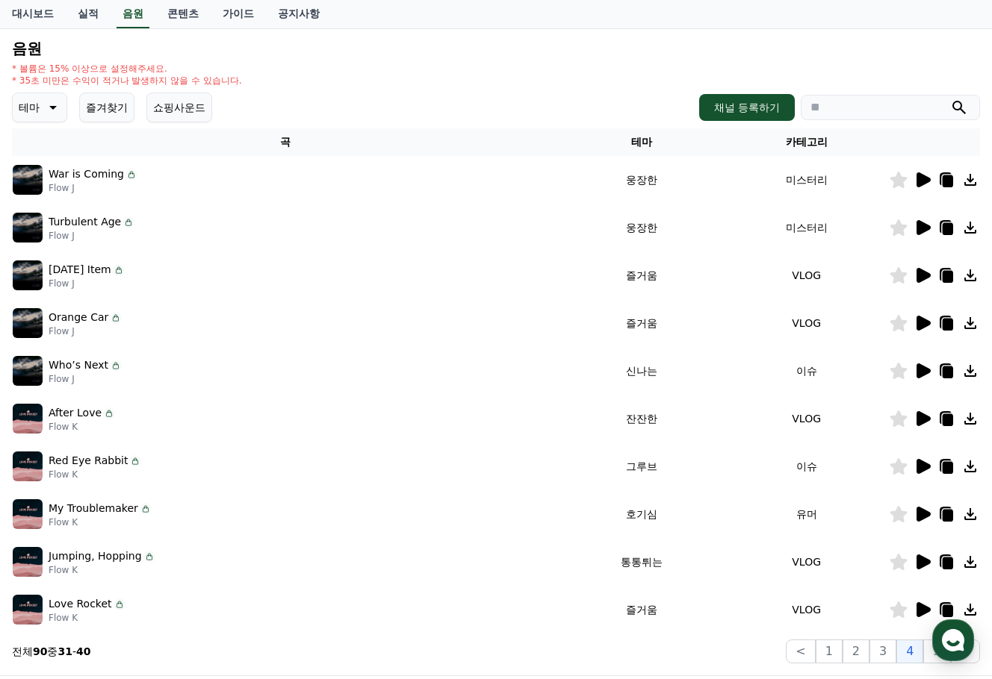
click at [920, 374] on icon at bounding box center [923, 371] width 14 height 15
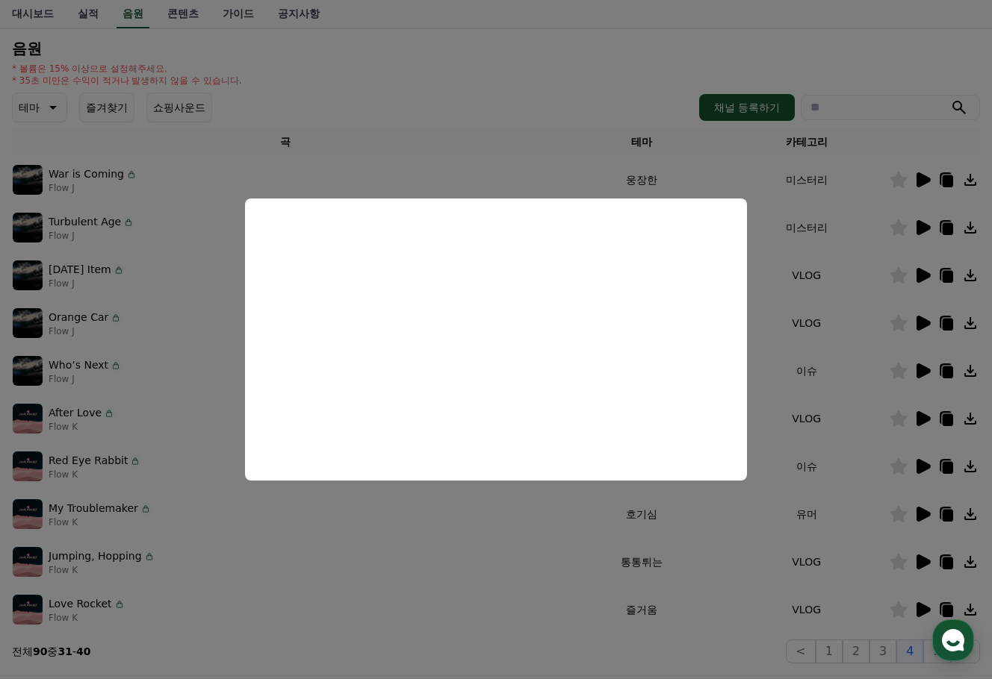
click at [490, 533] on button "close modal" at bounding box center [496, 339] width 992 height 679
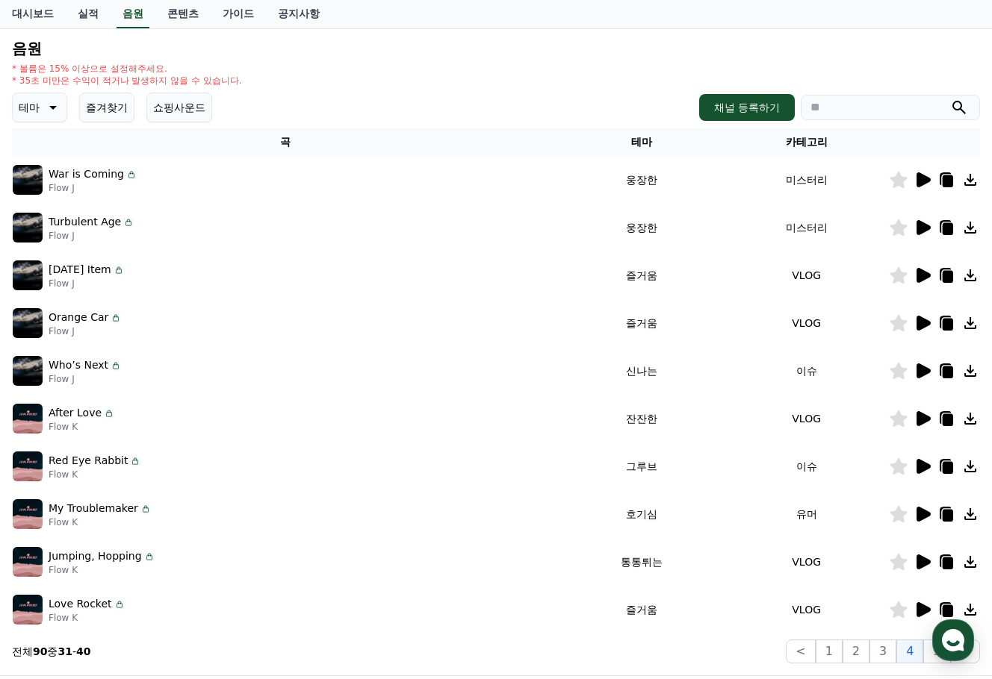
click at [919, 516] on icon at bounding box center [923, 514] width 14 height 15
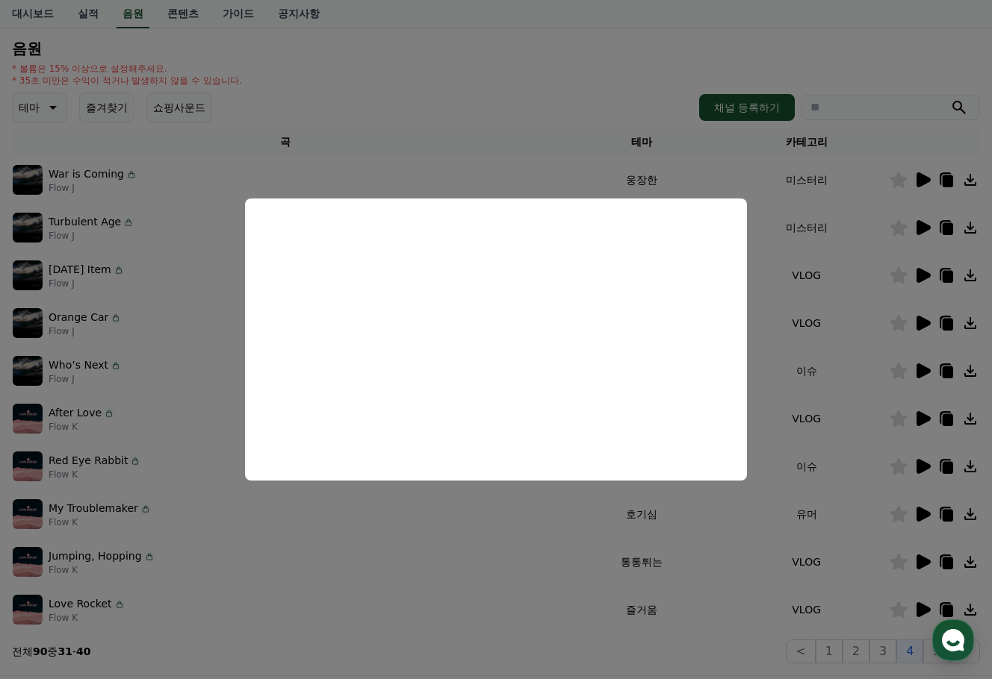
click at [522, 585] on button "close modal" at bounding box center [496, 339] width 992 height 679
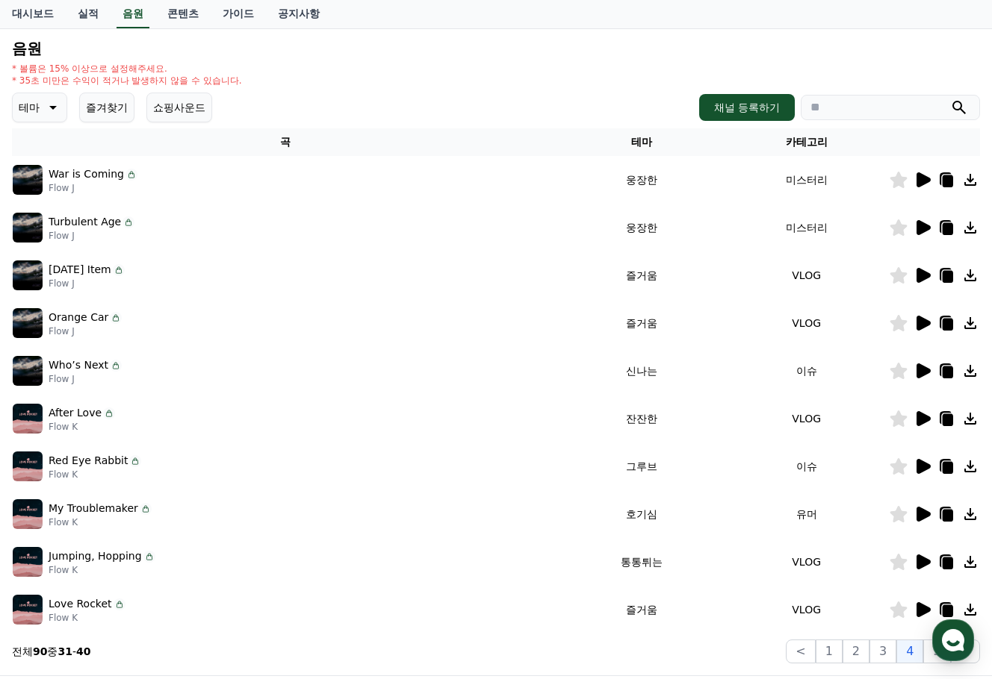
click at [924, 563] on icon at bounding box center [923, 562] width 14 height 15
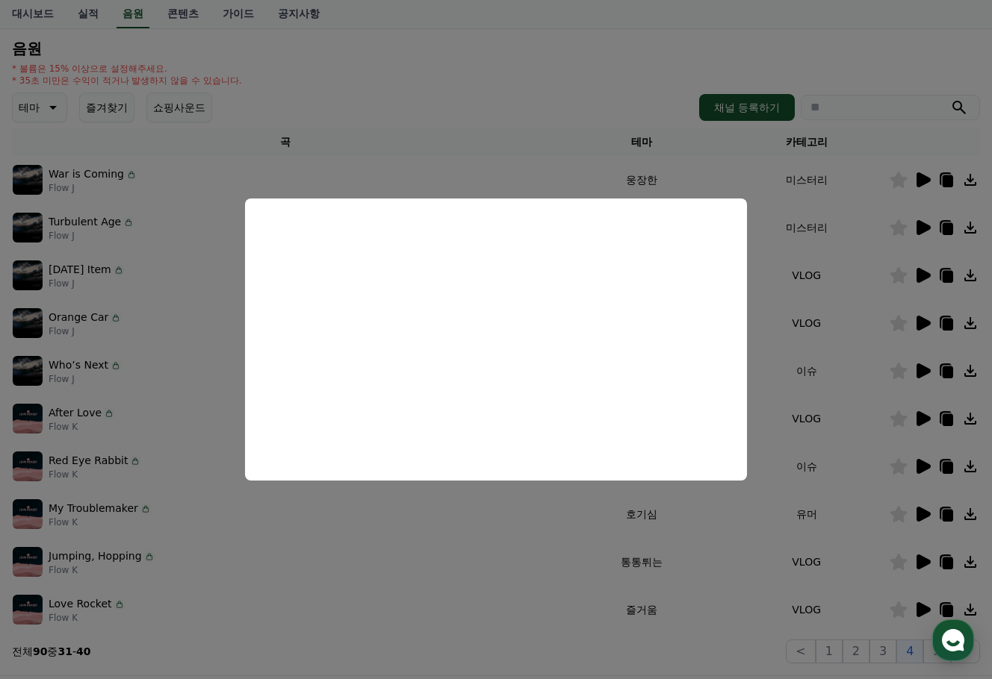
click at [491, 535] on button "close modal" at bounding box center [496, 339] width 992 height 679
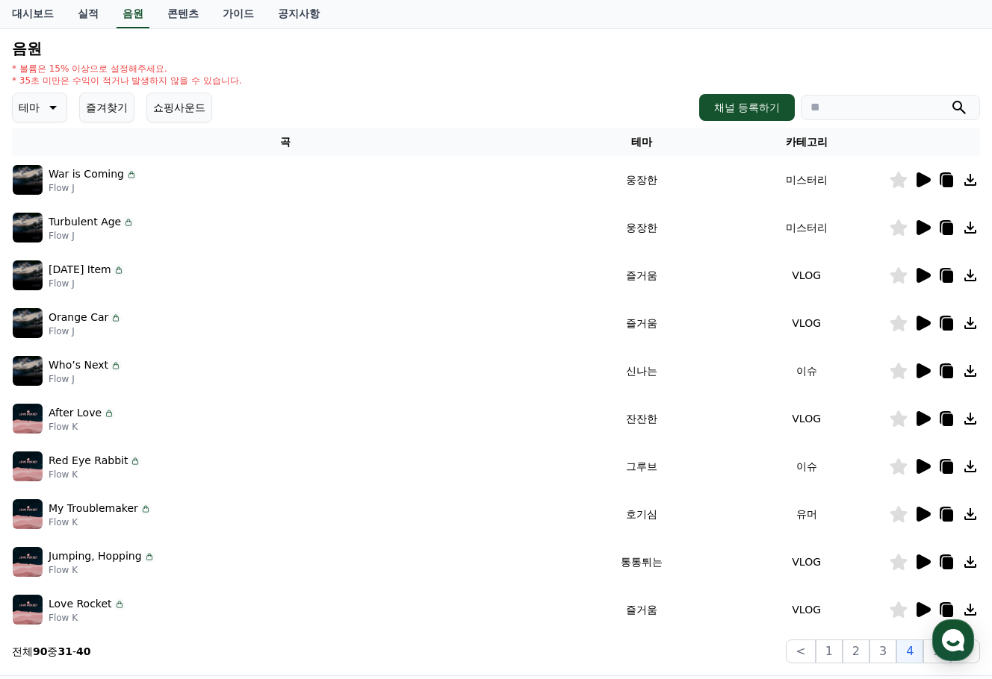
click at [926, 612] on icon at bounding box center [923, 610] width 14 height 15
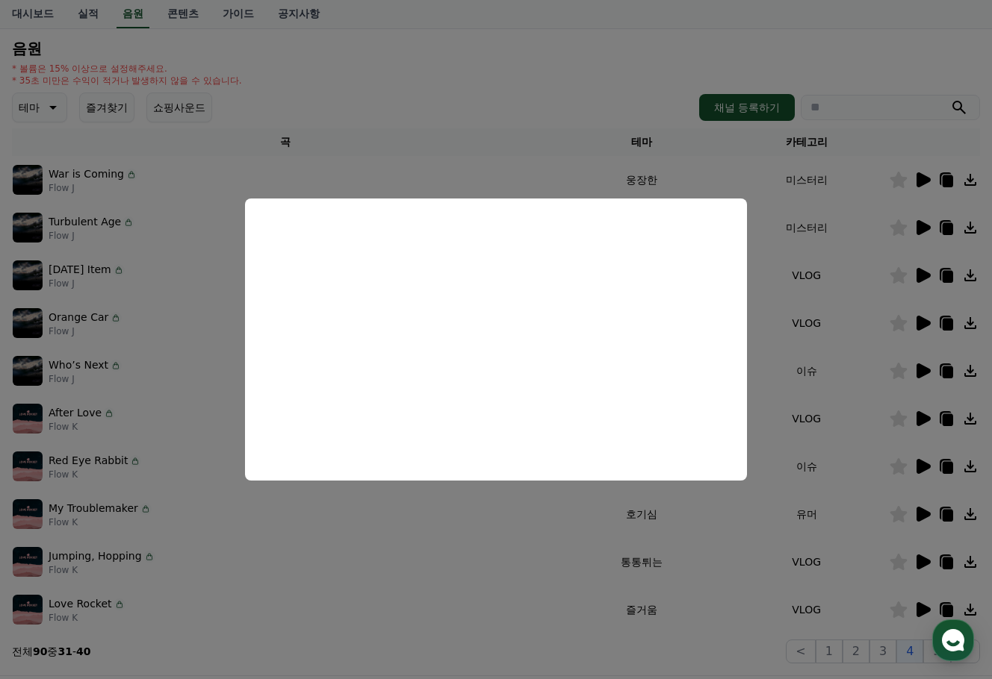
click at [535, 587] on button "close modal" at bounding box center [496, 339] width 992 height 679
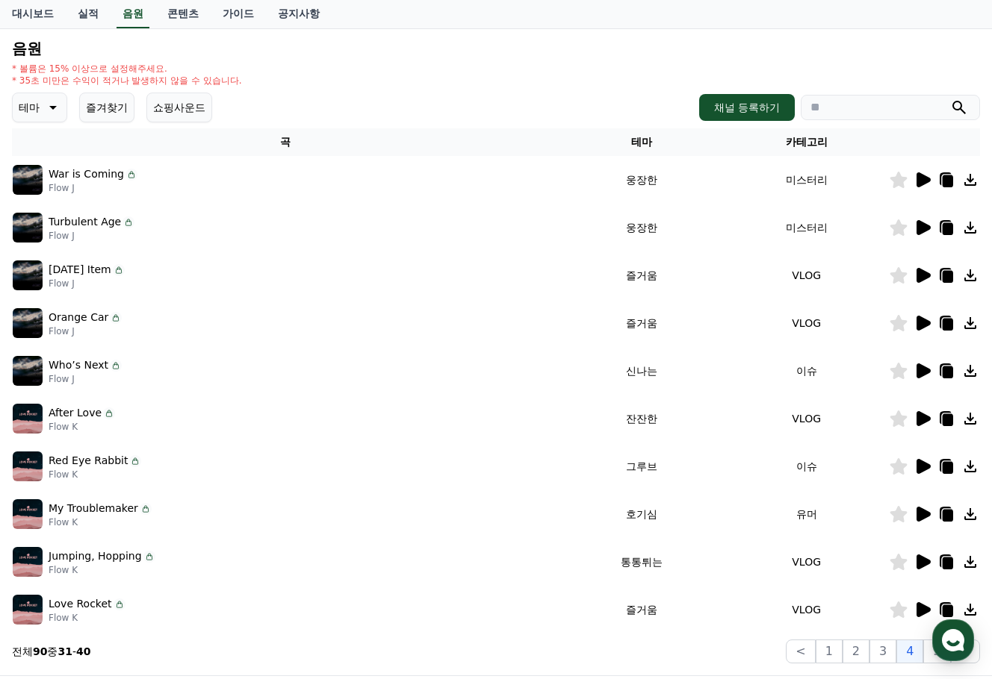
click at [894, 611] on icon at bounding box center [898, 610] width 17 height 16
